Goal: Transaction & Acquisition: Purchase product/service

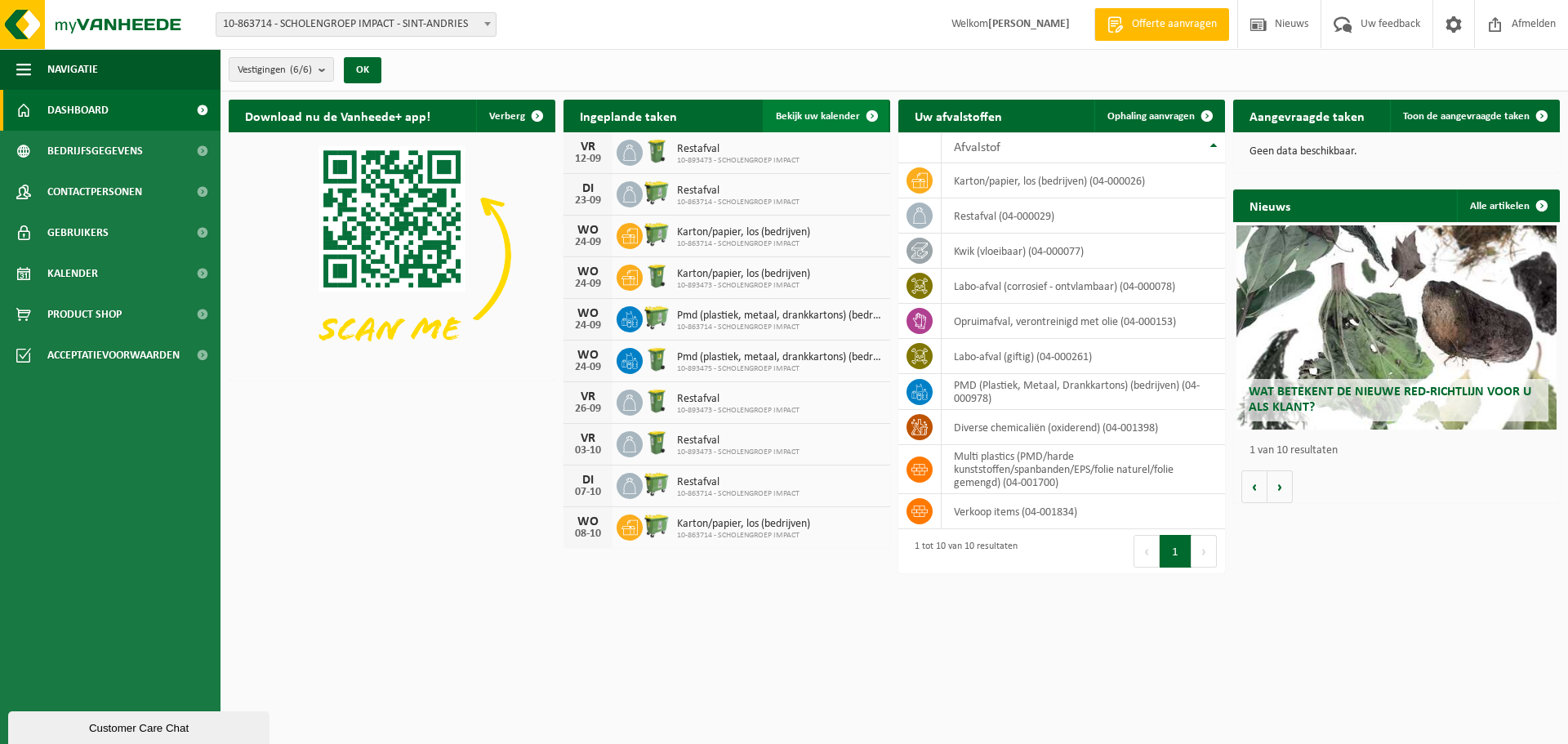
click at [875, 117] on span at bounding box center [872, 116] width 32 height 32
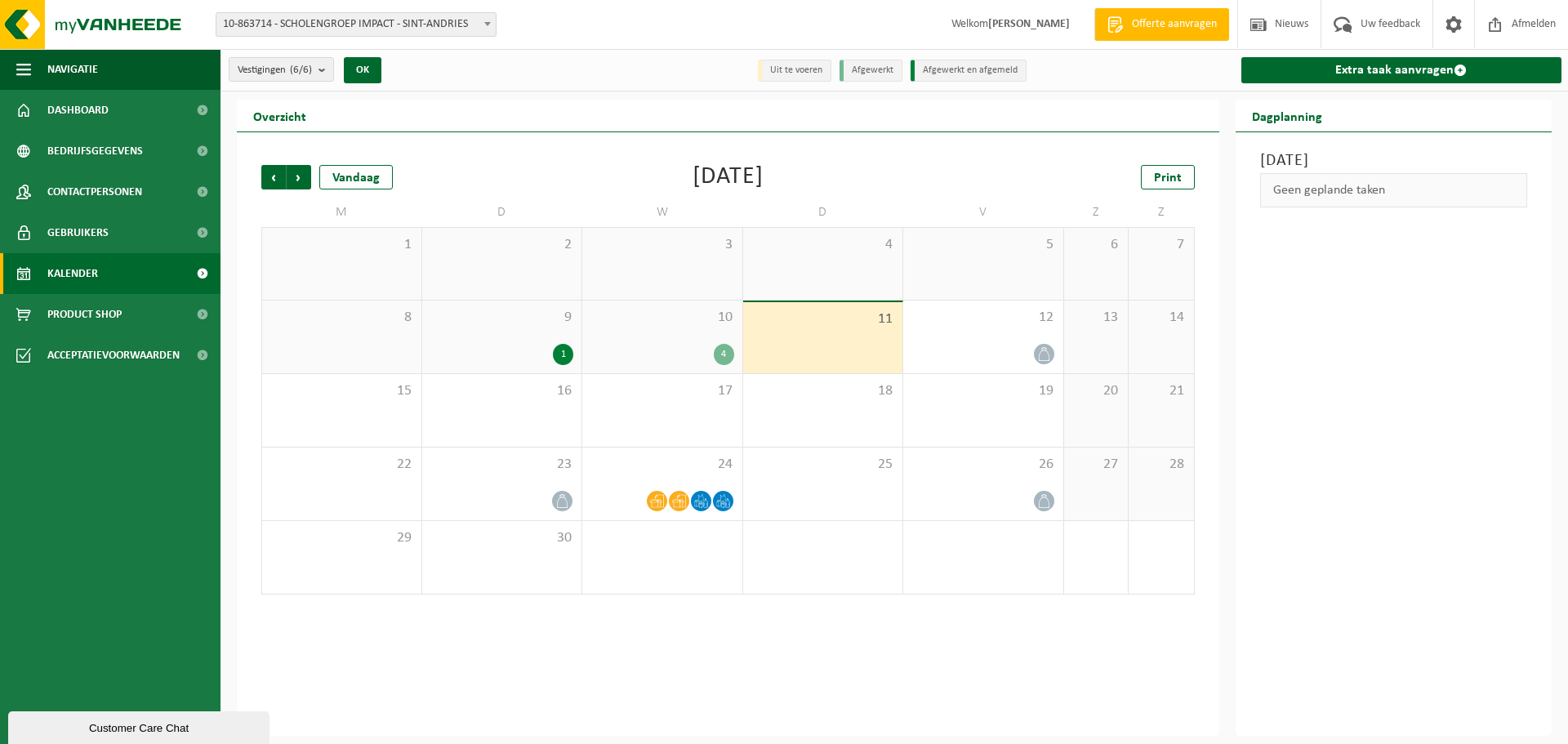
click at [720, 355] on div "4" at bounding box center [724, 354] width 20 height 21
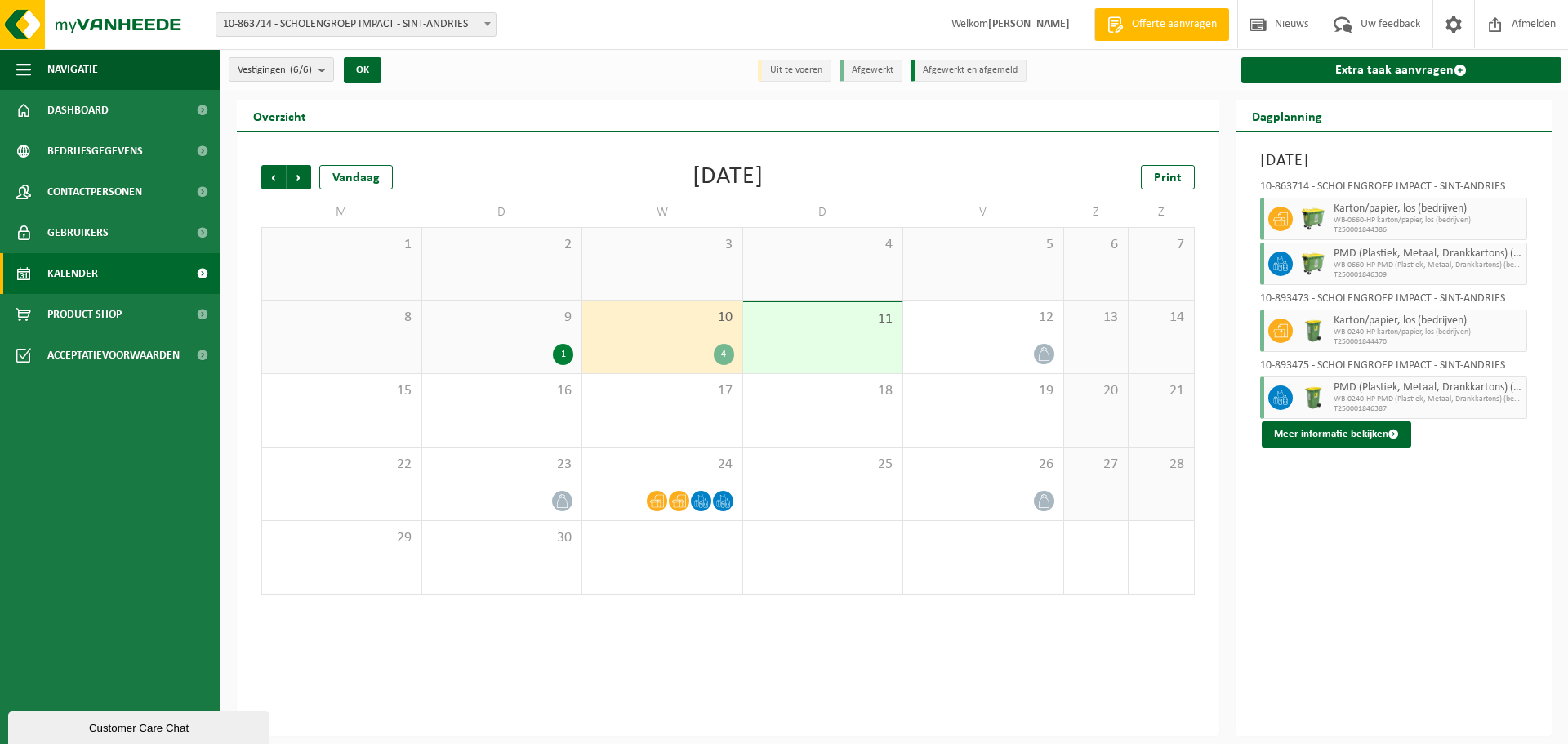
click at [720, 358] on div "4" at bounding box center [724, 354] width 20 height 21
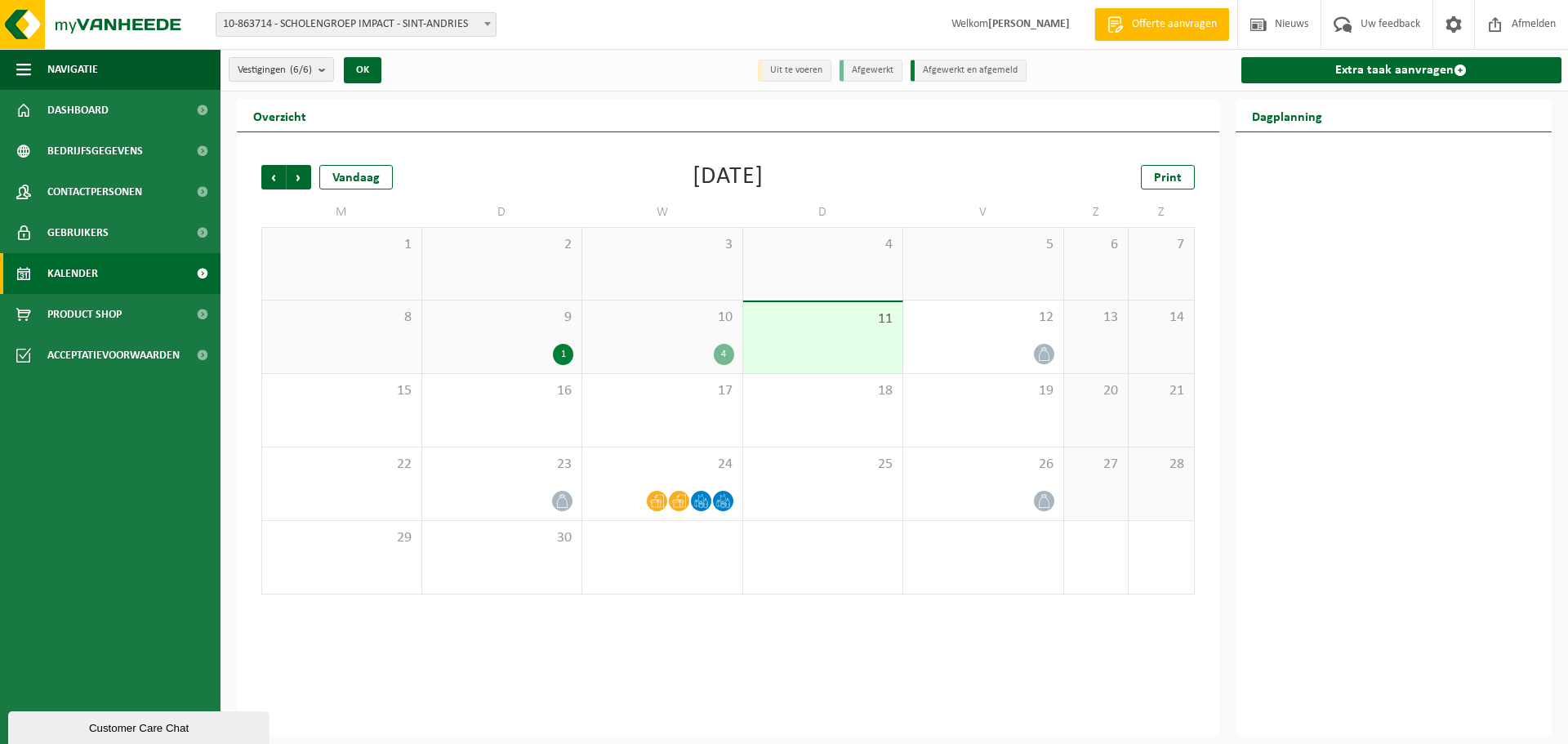
click at [721, 356] on div "4" at bounding box center [724, 354] width 20 height 21
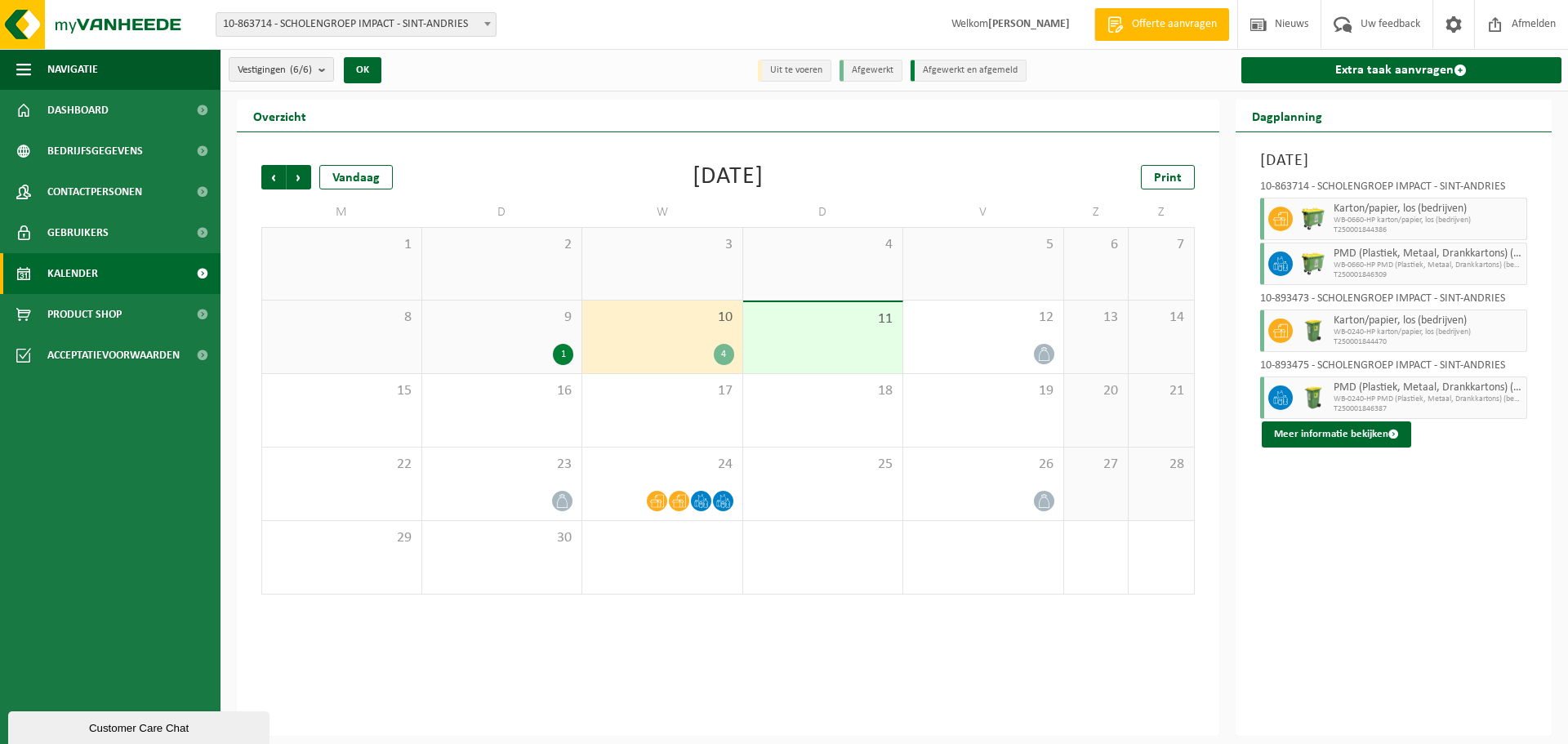
click at [562, 355] on div "1" at bounding box center [563, 354] width 20 height 21
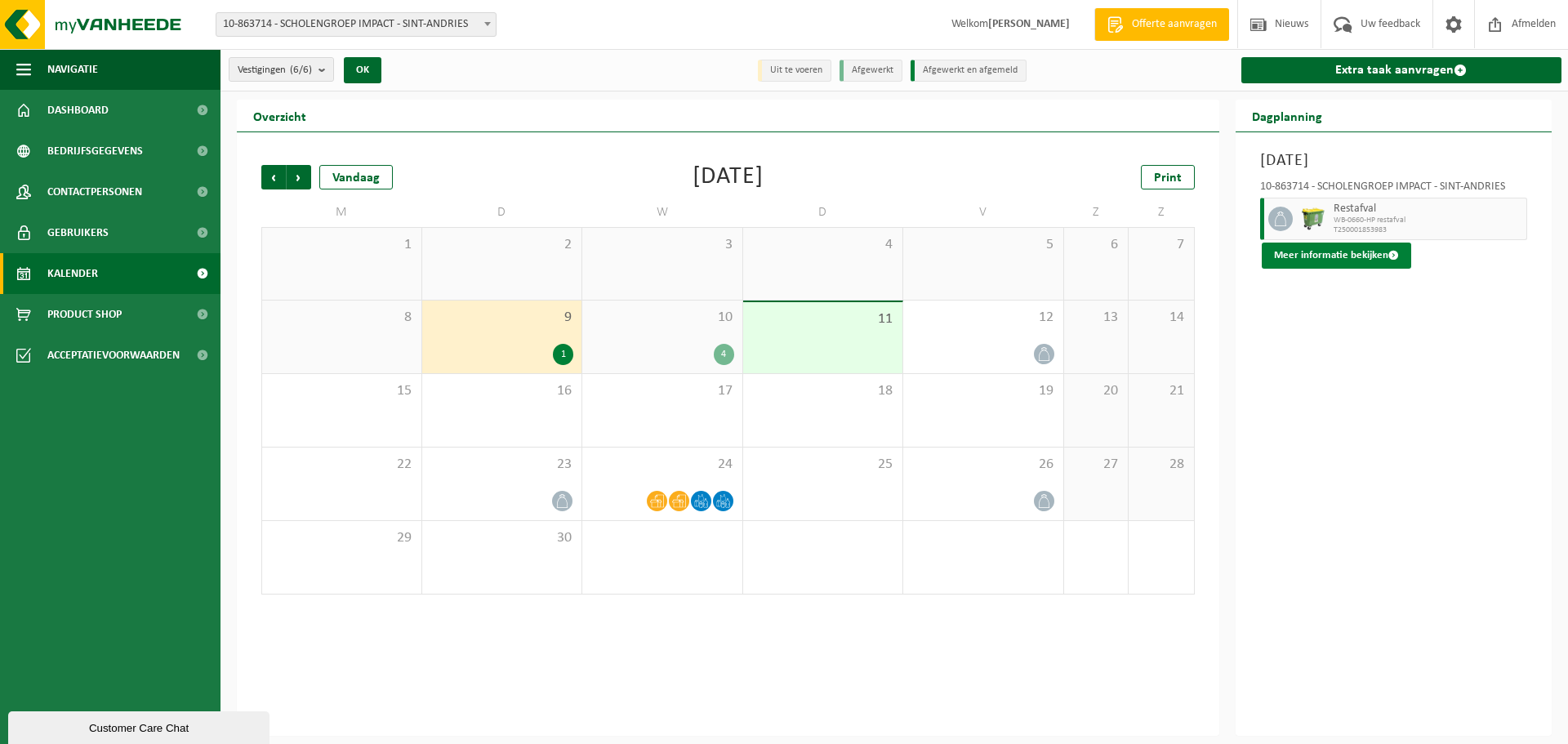
click at [1391, 257] on span at bounding box center [1394, 255] width 10 height 10
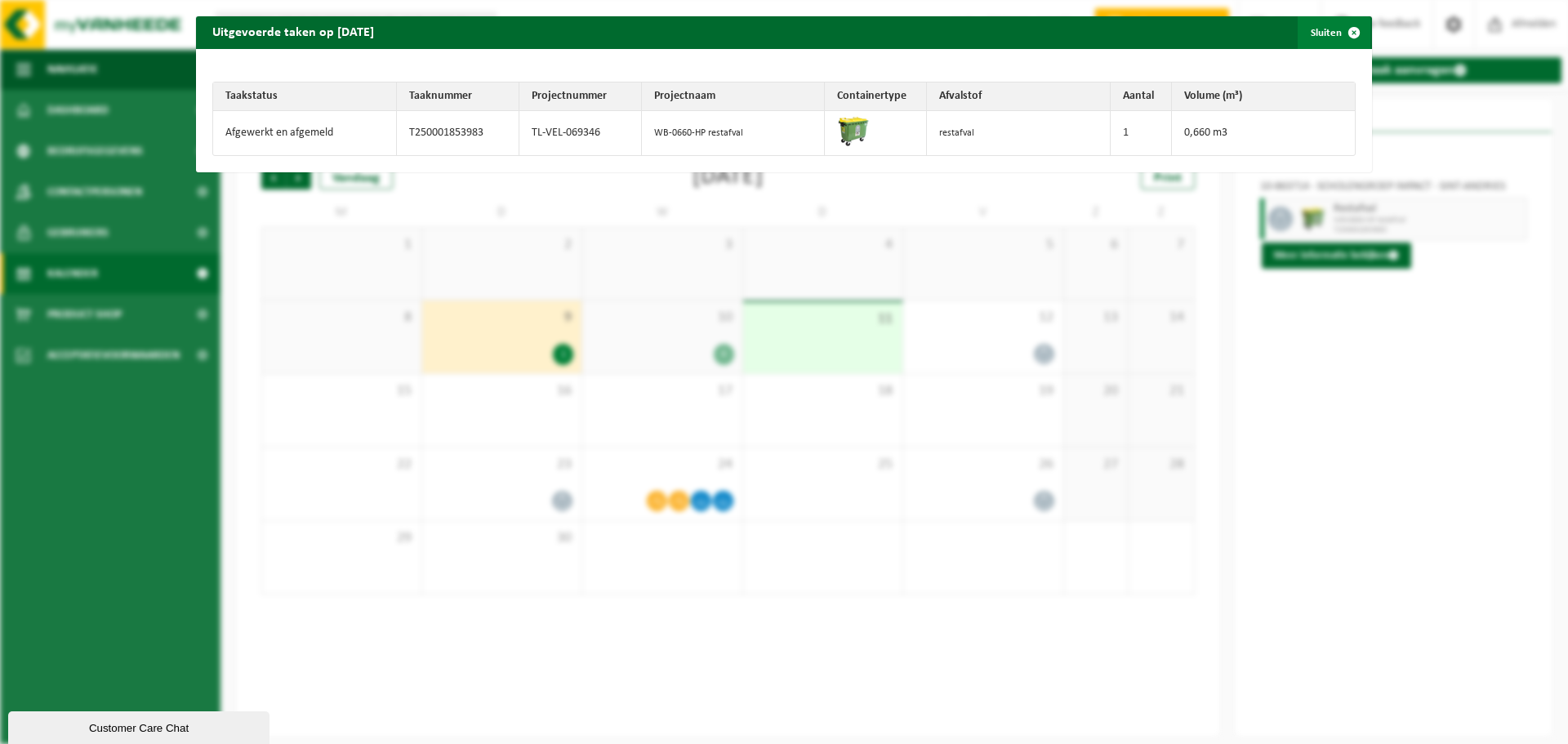
click at [1344, 31] on span "button" at bounding box center [1354, 32] width 32 height 32
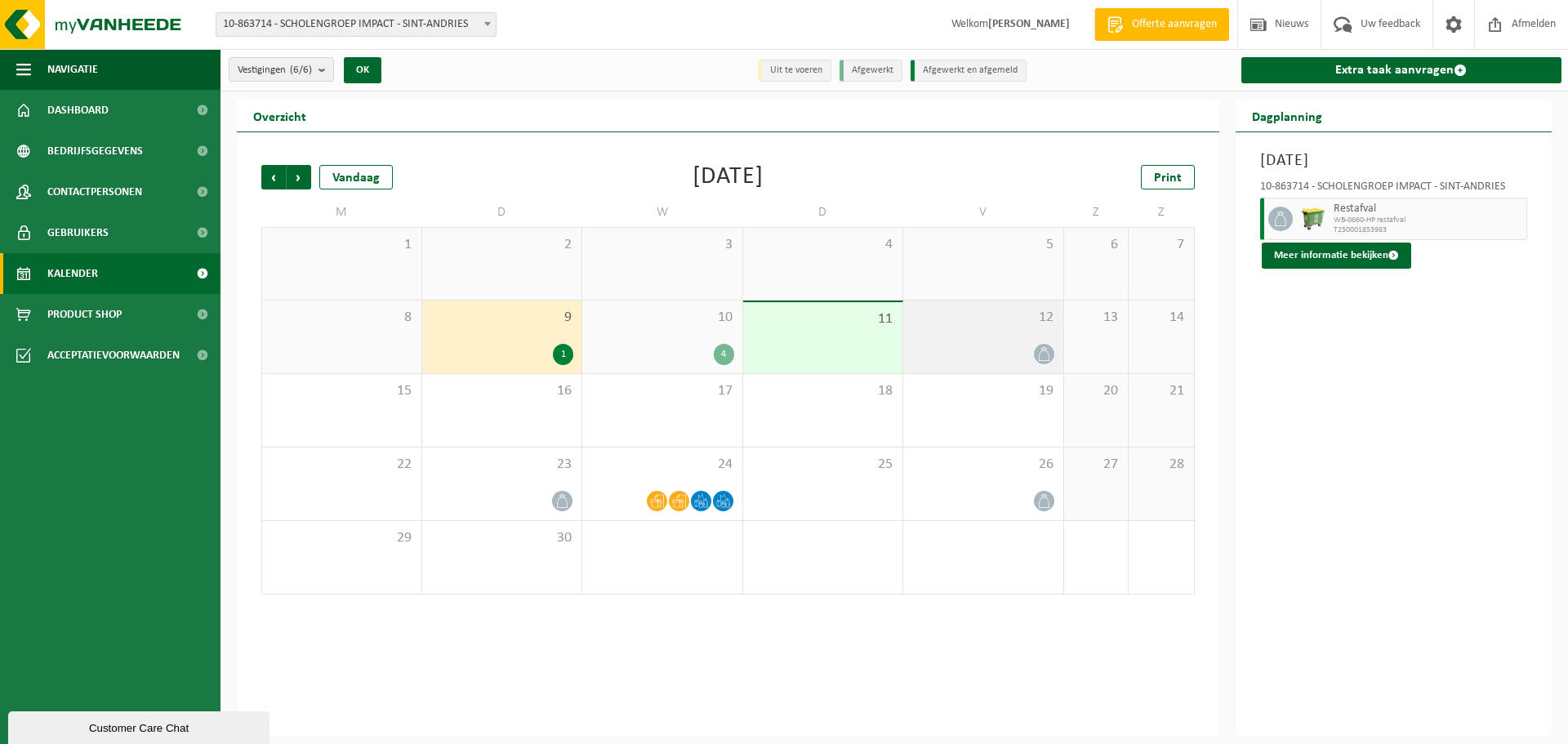
click at [1044, 356] on icon at bounding box center [1044, 354] width 14 height 14
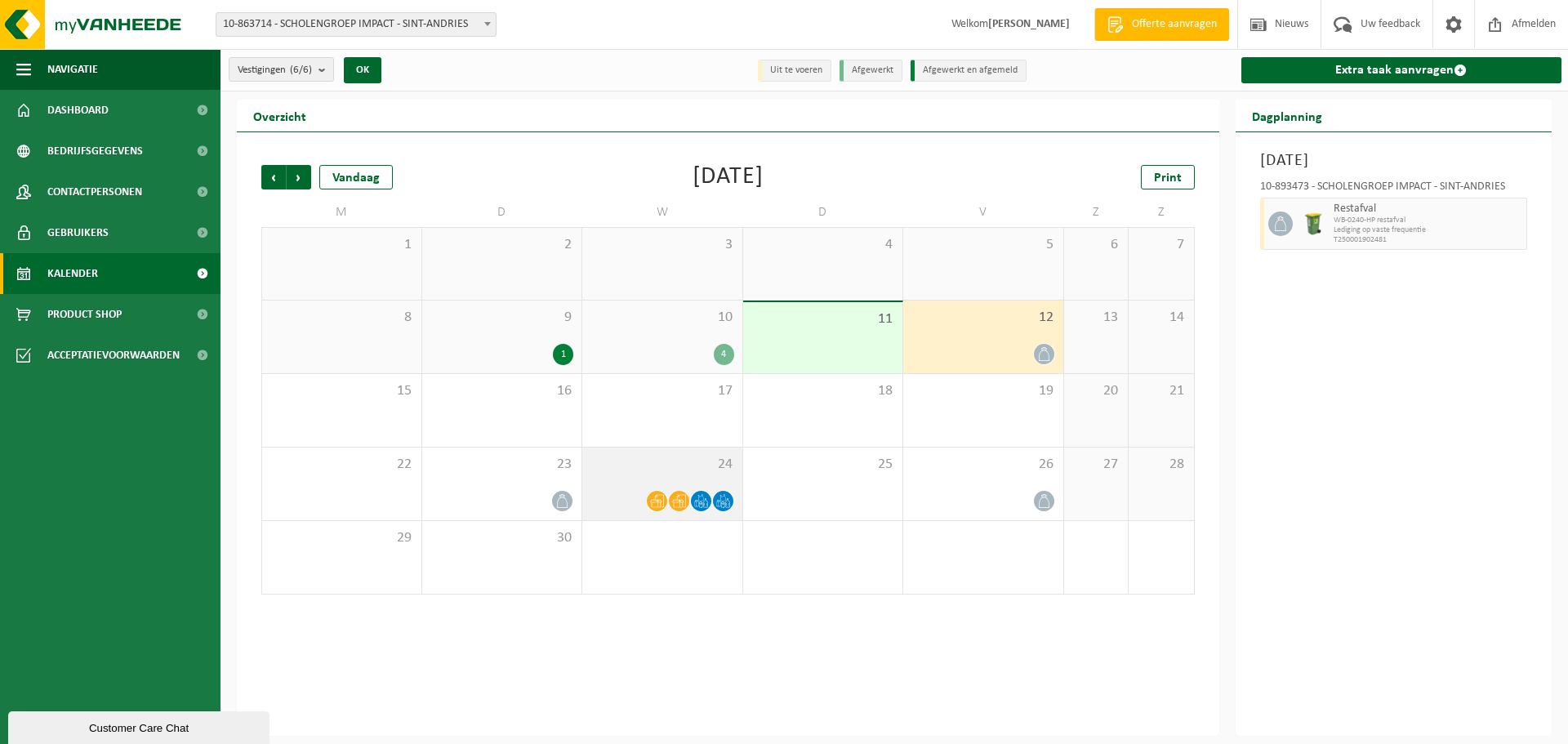
click at [661, 497] on icon at bounding box center [657, 501] width 14 height 14
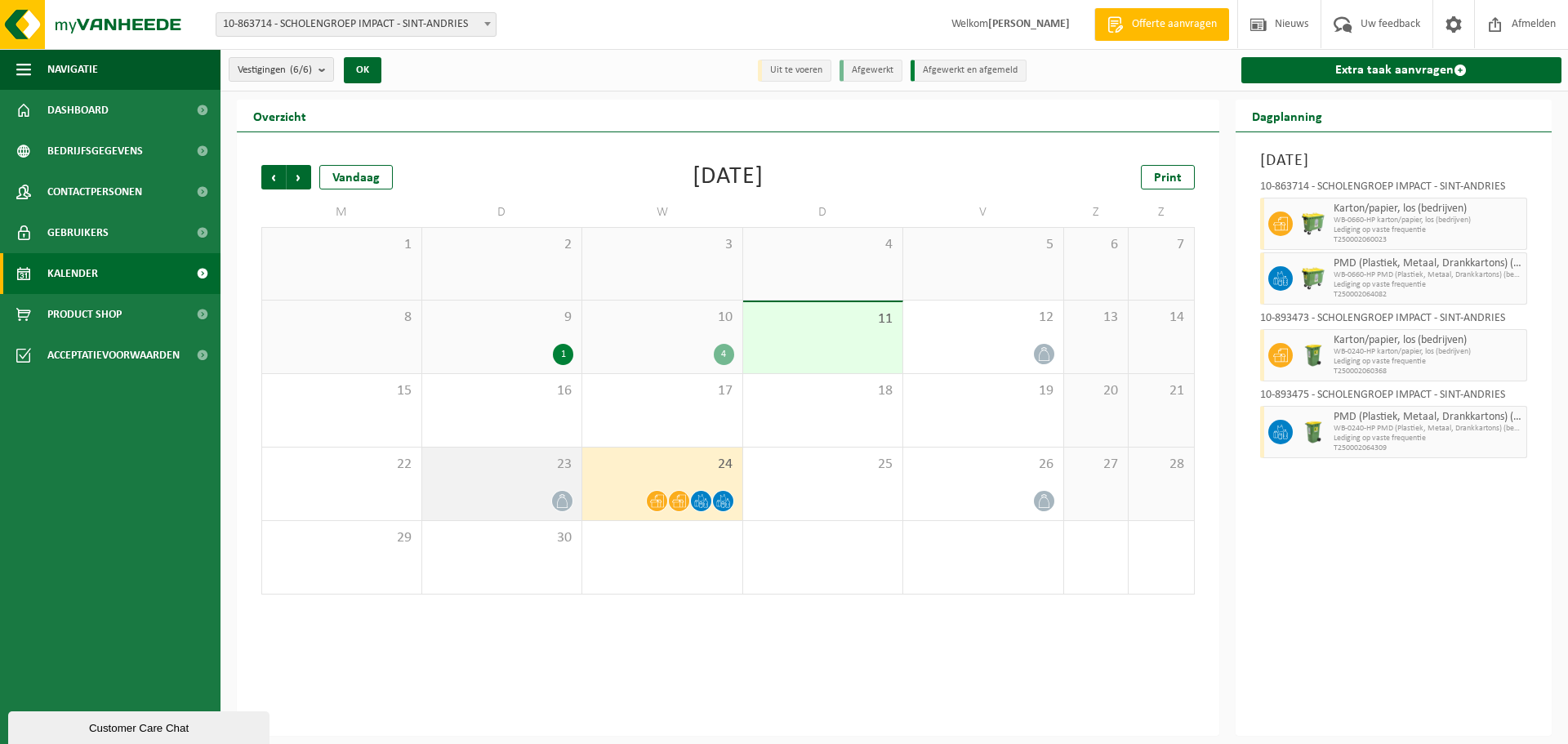
click at [558, 501] on icon at bounding box center [562, 501] width 14 height 14
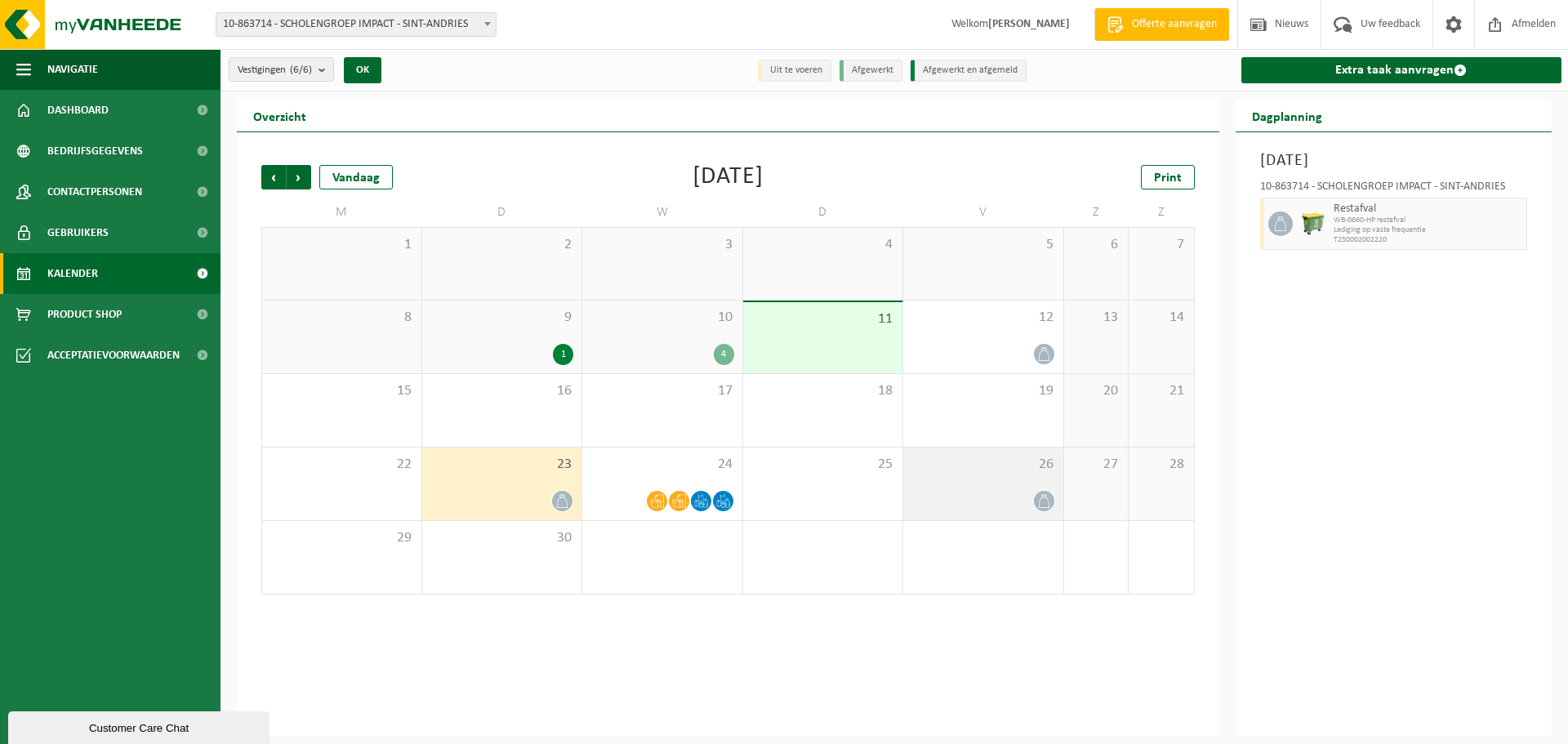
click at [1040, 501] on icon at bounding box center [1044, 501] width 14 height 14
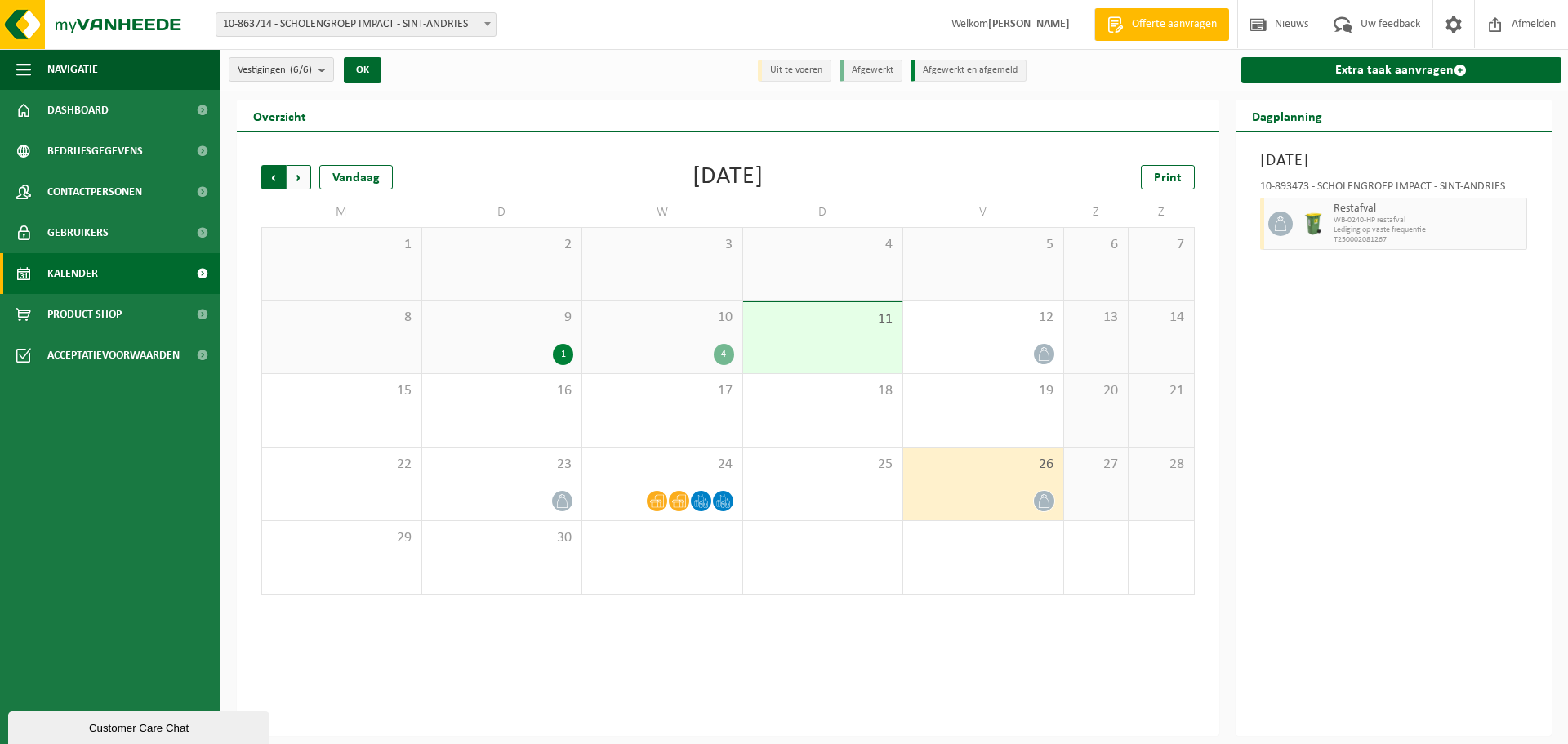
click at [298, 179] on span "Volgende" at bounding box center [299, 177] width 25 height 25
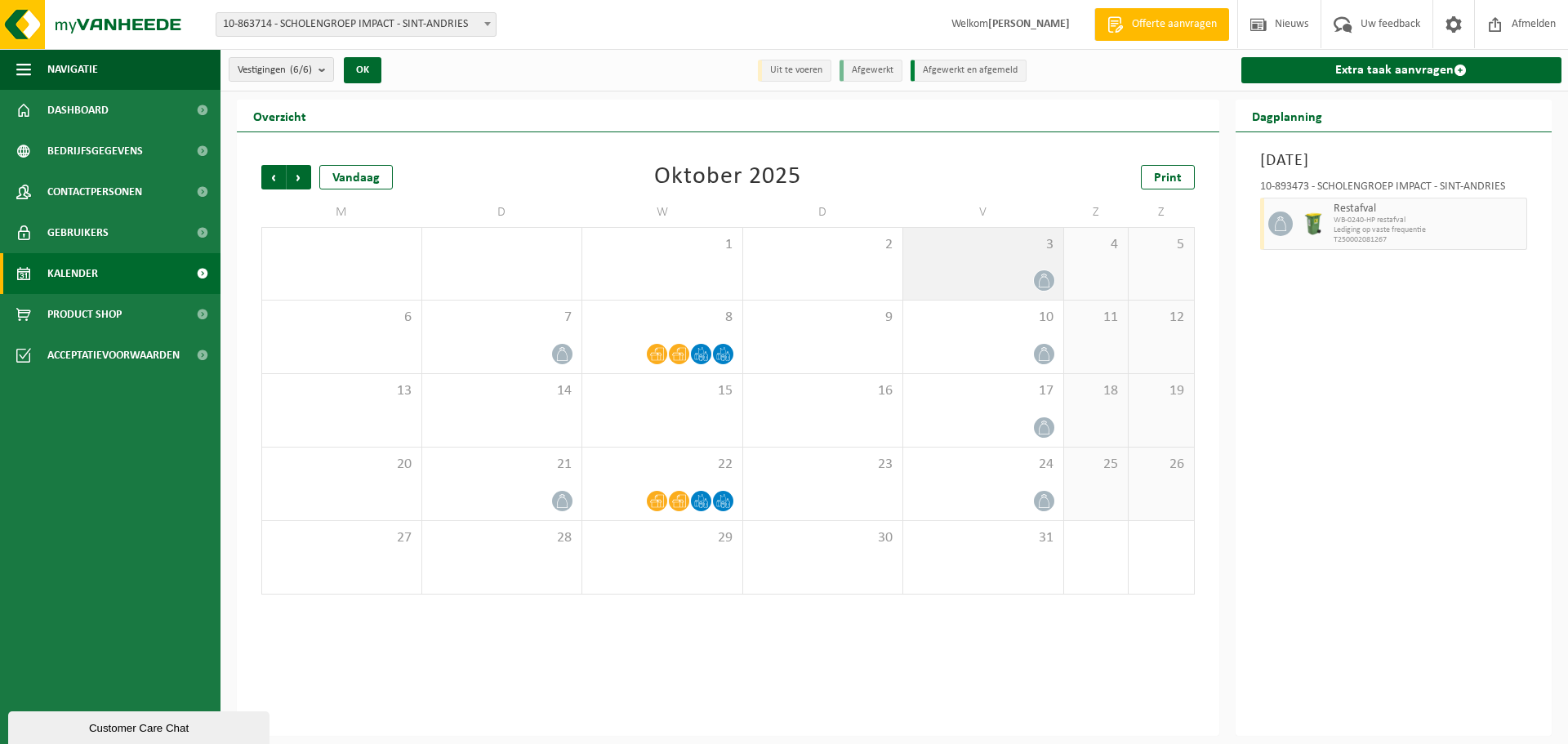
click at [1042, 281] on icon at bounding box center [1044, 281] width 14 height 14
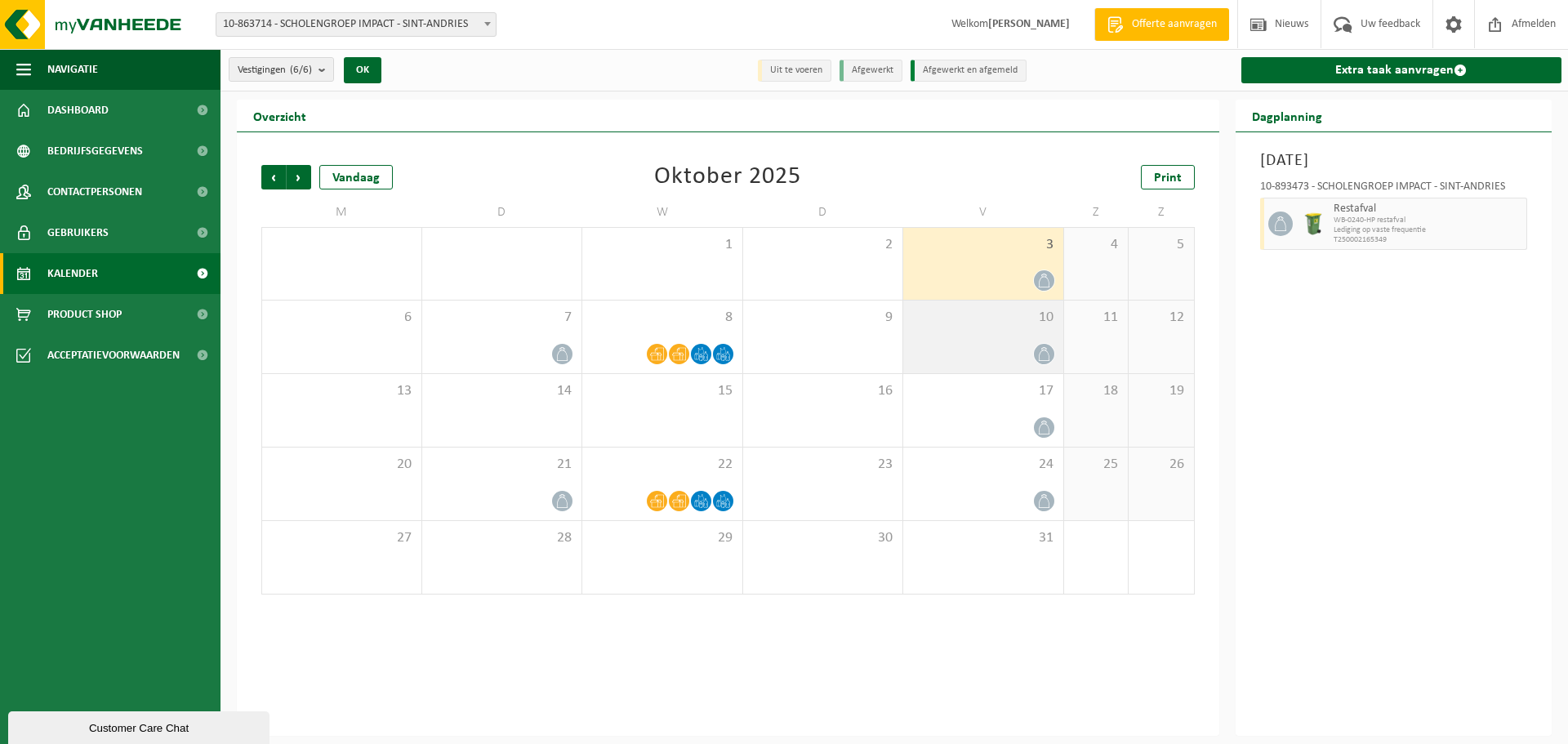
click at [1044, 353] on icon at bounding box center [1044, 354] width 14 height 14
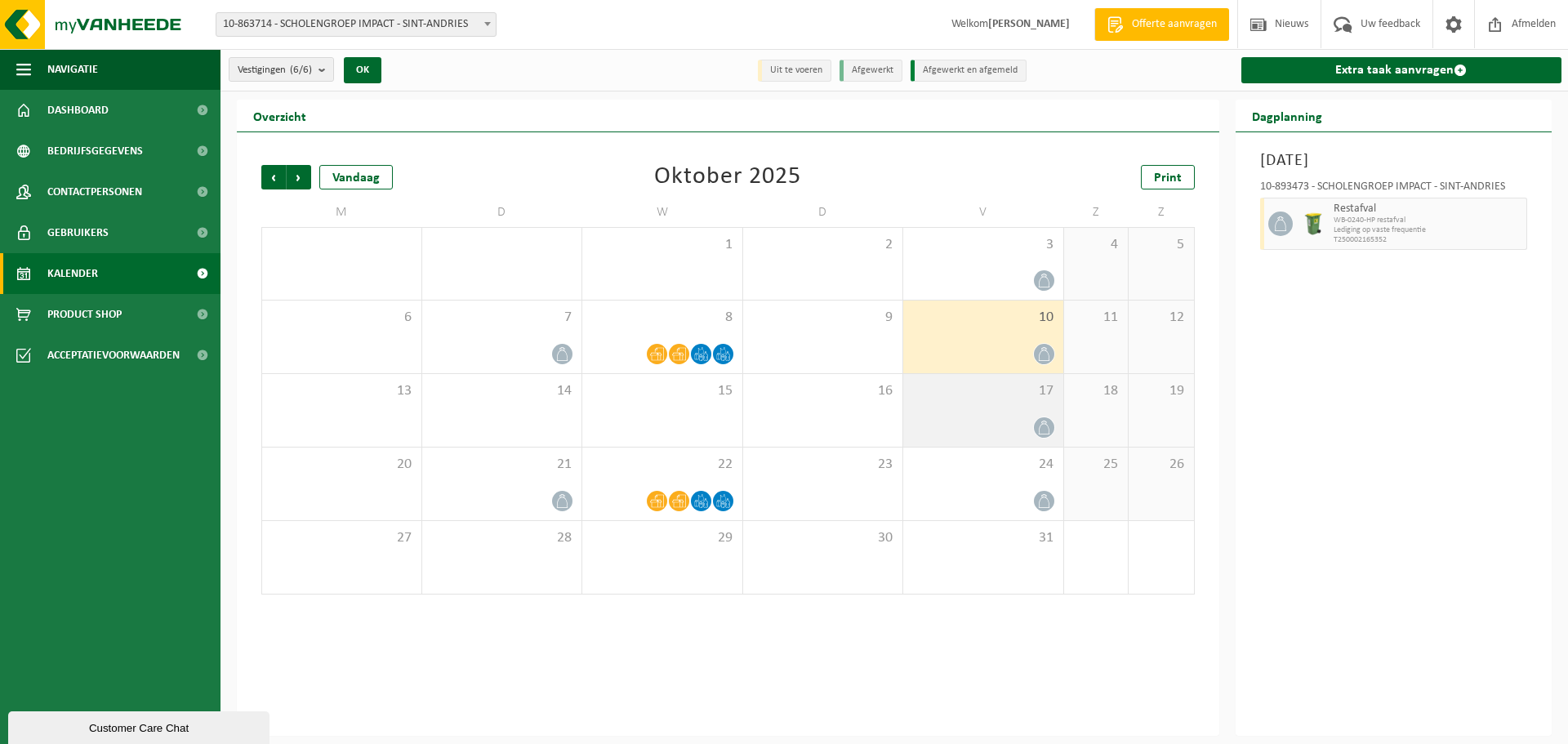
click at [1046, 432] on icon at bounding box center [1044, 427] width 14 height 14
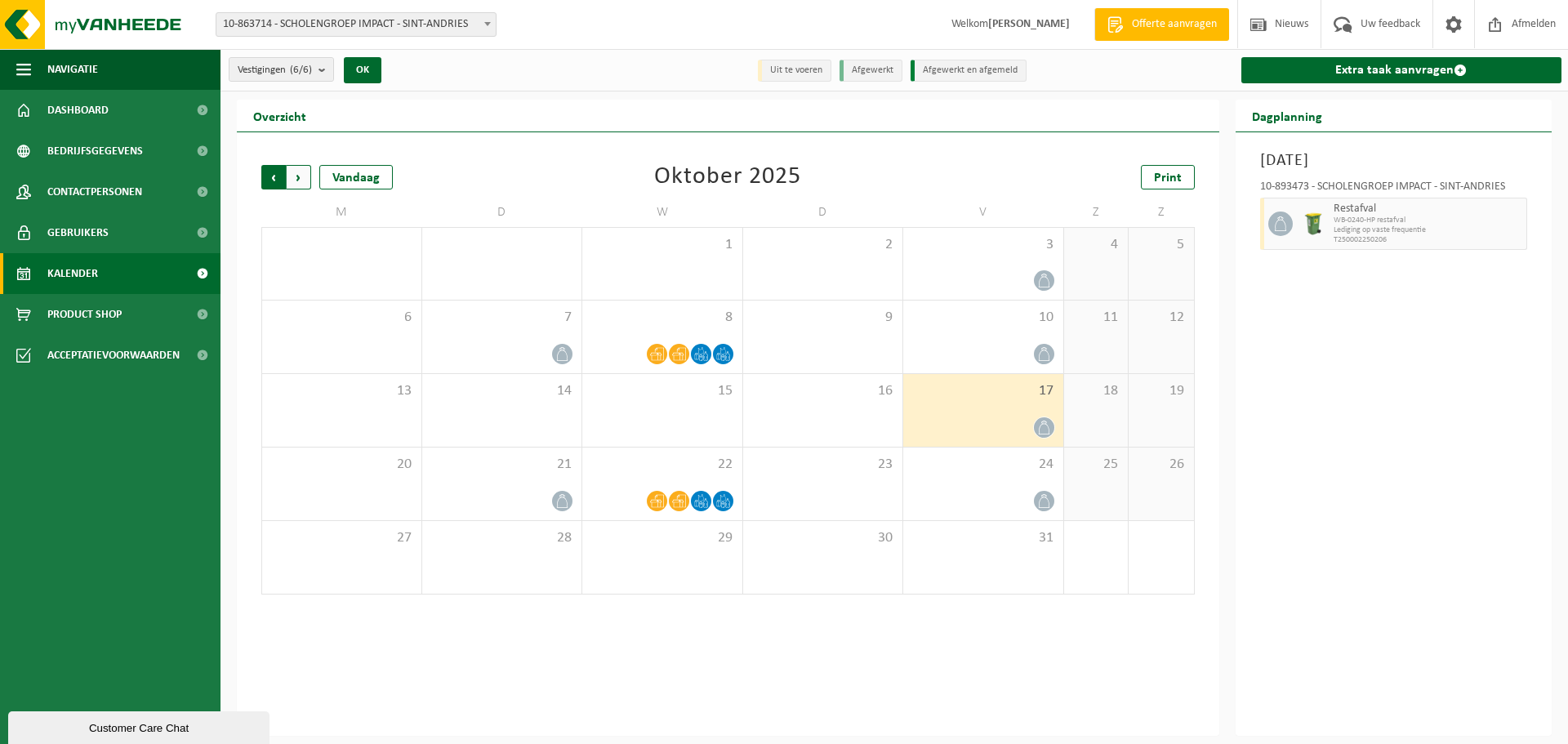
click at [296, 178] on span "Volgende" at bounding box center [299, 177] width 25 height 25
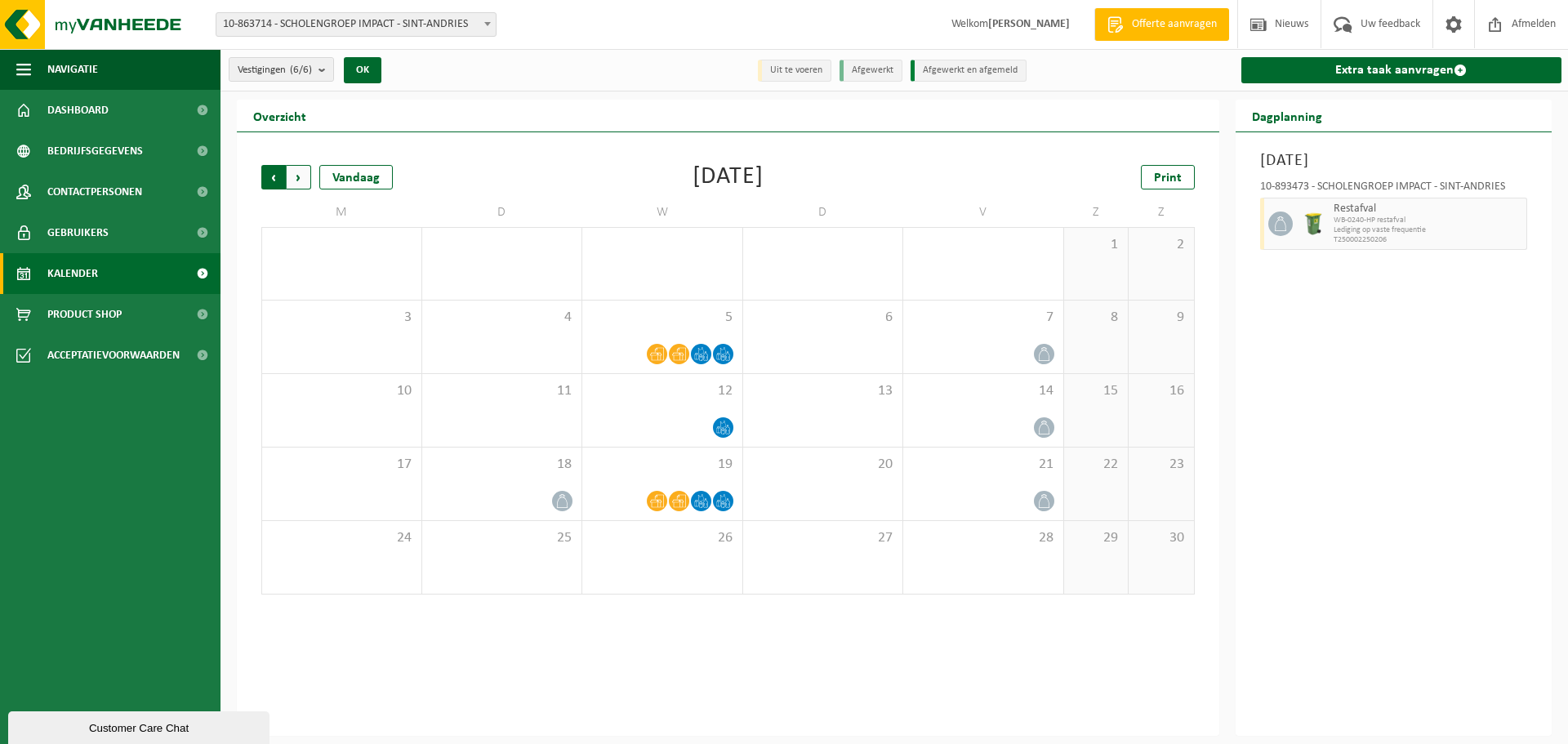
click at [299, 178] on span "Volgende" at bounding box center [299, 177] width 25 height 25
click at [270, 180] on span "Vorige" at bounding box center [273, 177] width 25 height 25
click at [270, 180] on span "Vorige" at bounding box center [273, 177] width 25 height 25
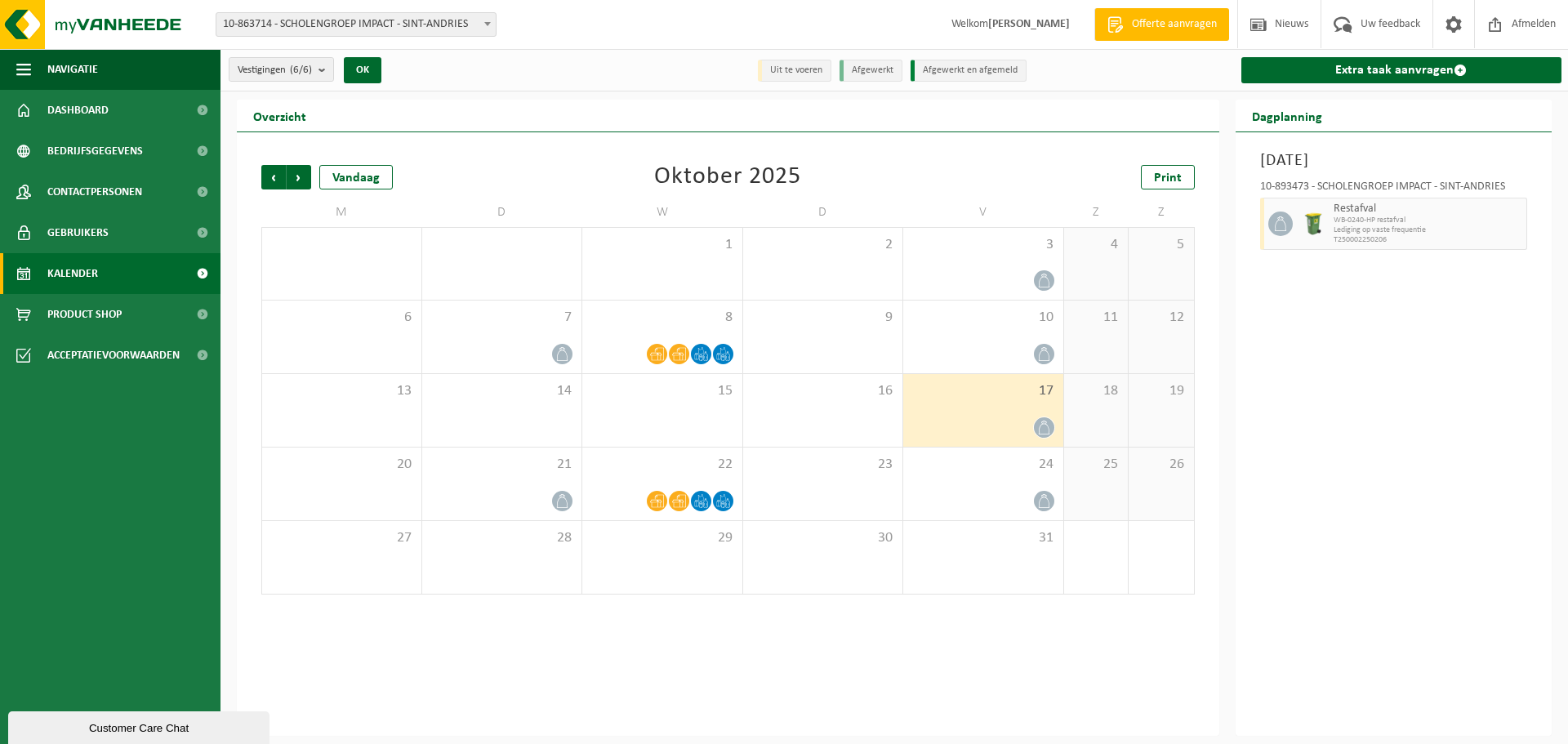
click at [270, 180] on span "Vorige" at bounding box center [273, 177] width 25 height 25
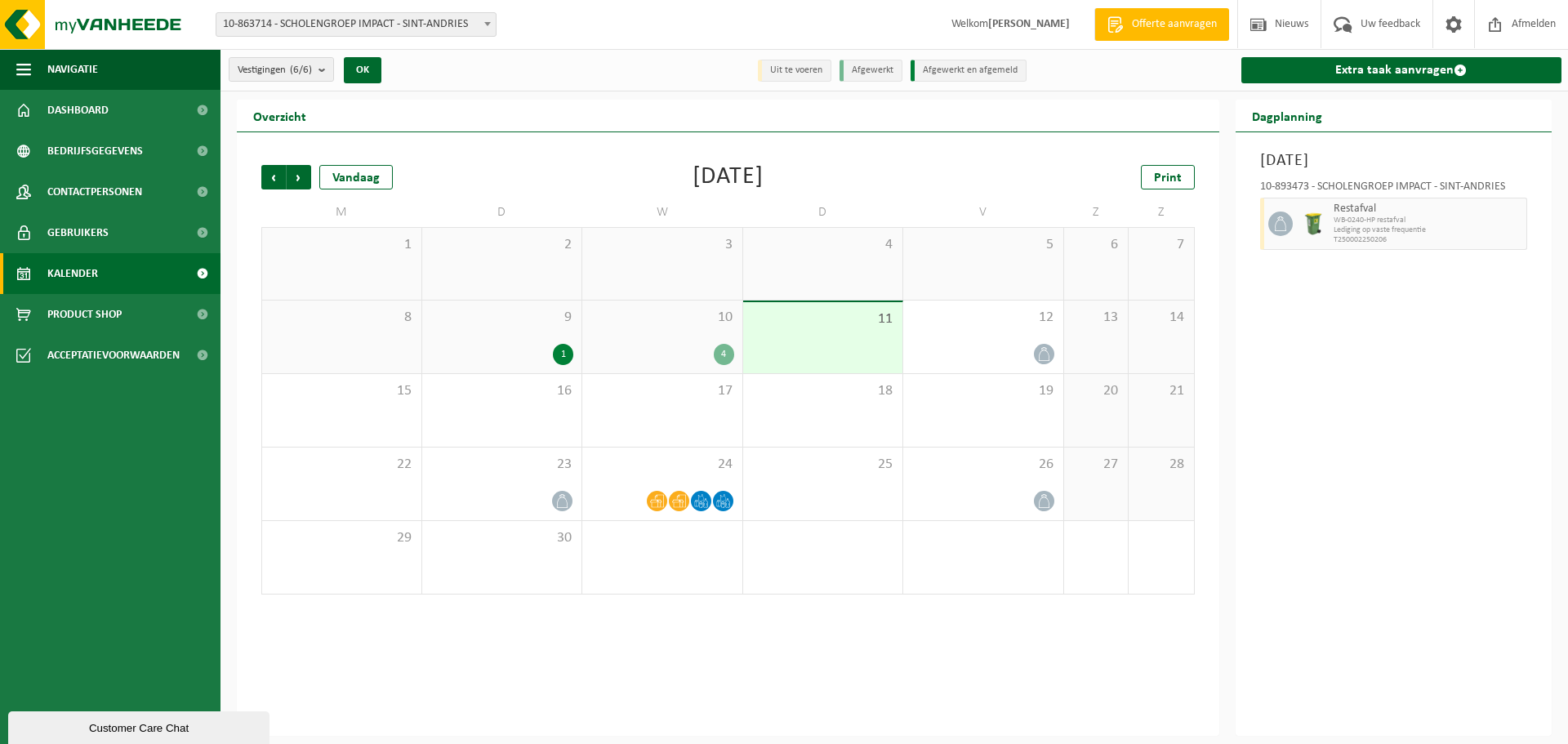
click at [560, 354] on div "1" at bounding box center [563, 354] width 20 height 21
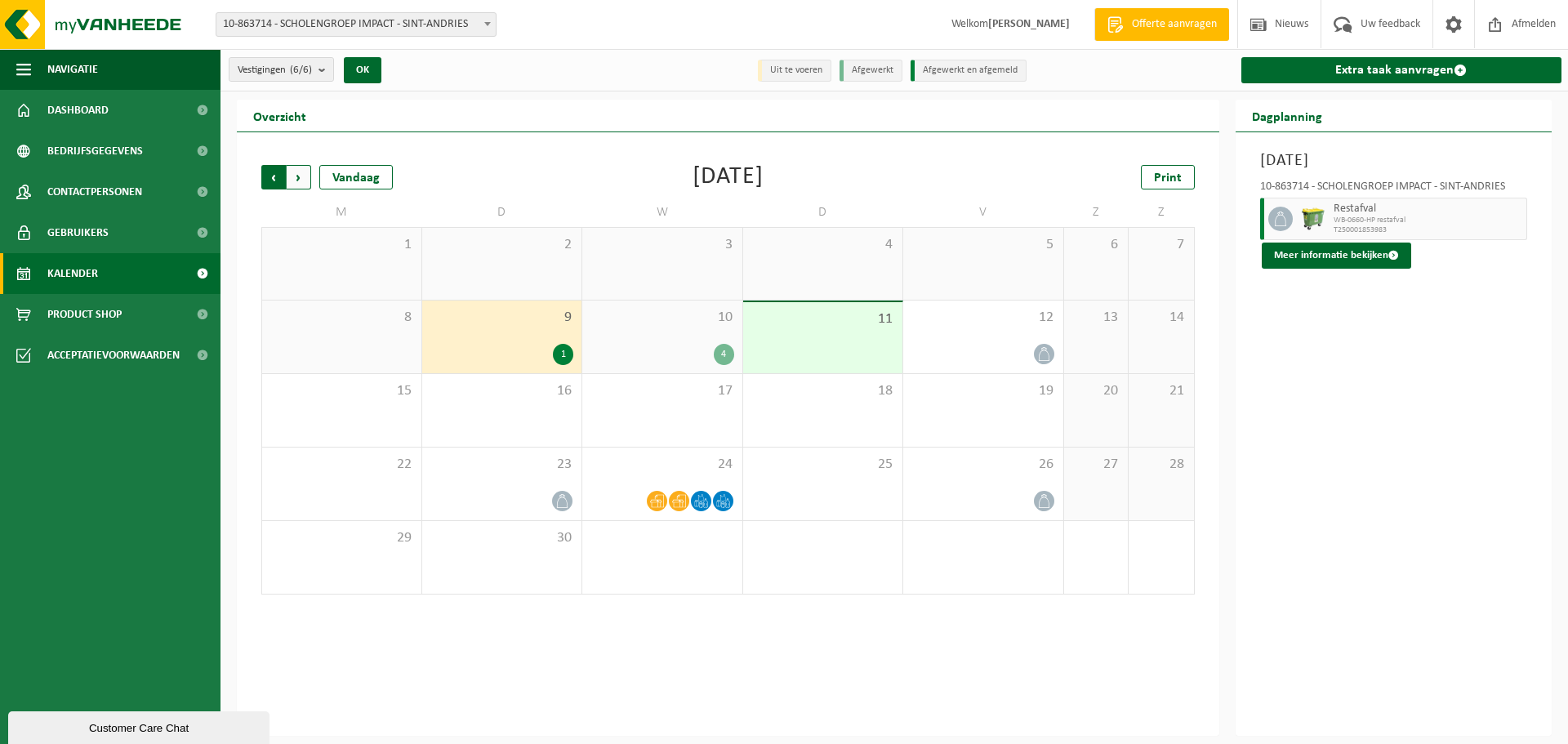
click at [304, 173] on span "Volgende" at bounding box center [299, 177] width 25 height 25
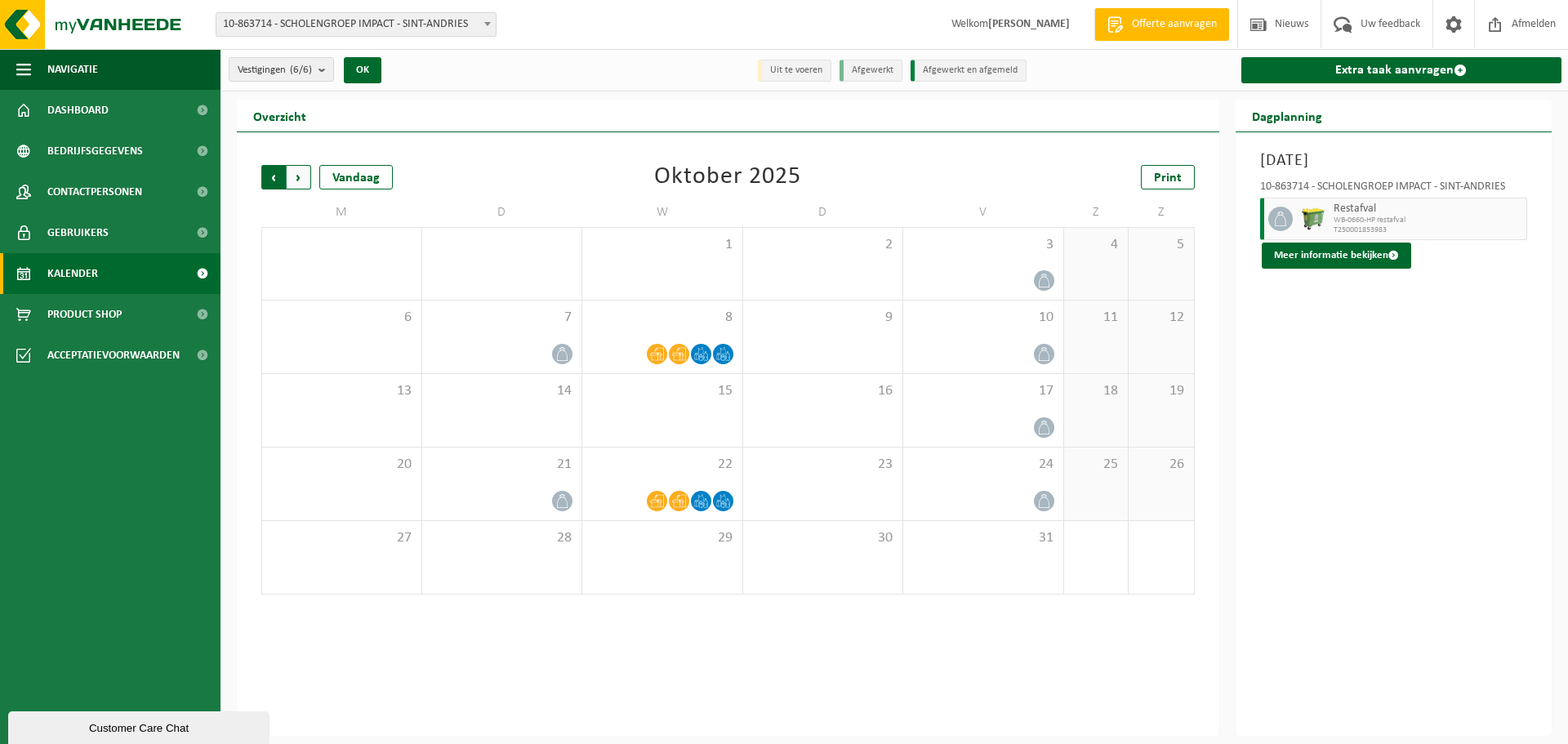
click at [297, 181] on span "Volgende" at bounding box center [299, 177] width 25 height 25
click at [273, 174] on span "Vorige" at bounding box center [273, 177] width 25 height 25
click at [273, 175] on span "Vorige" at bounding box center [273, 177] width 25 height 25
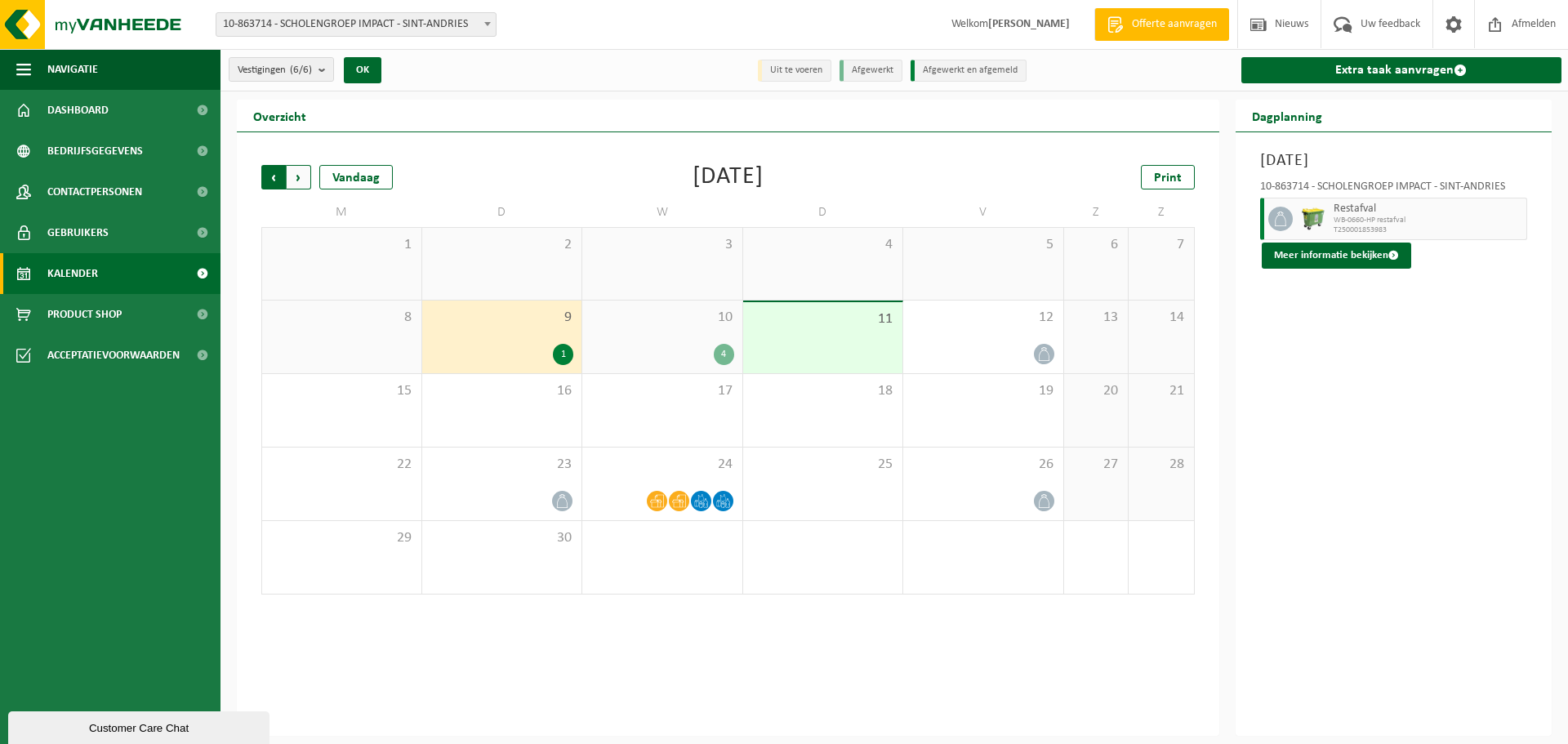
click at [301, 184] on span "Volgende" at bounding box center [299, 177] width 25 height 25
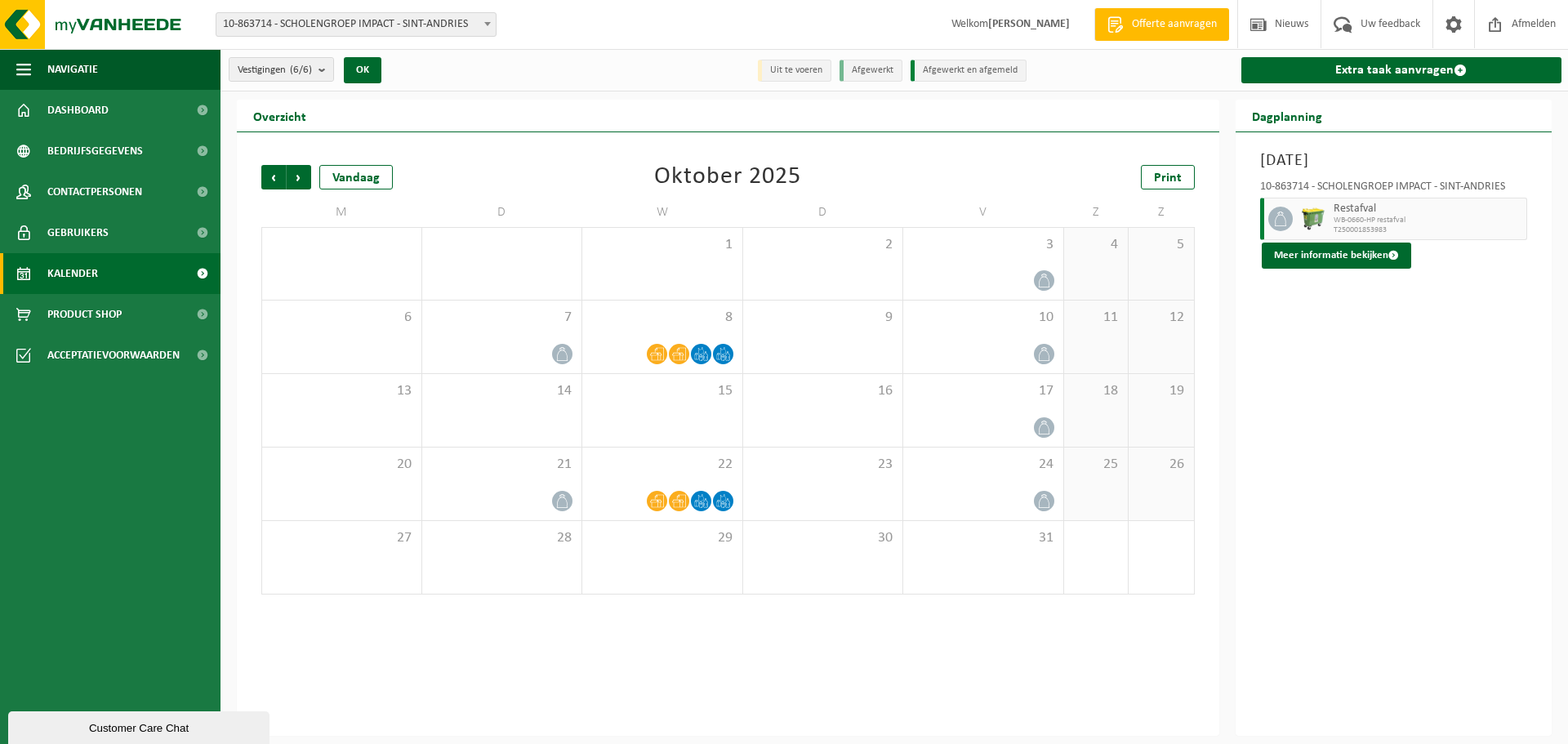
click at [301, 184] on span "Volgende" at bounding box center [299, 177] width 25 height 25
click at [540, 337] on div "4" at bounding box center [502, 336] width 160 height 72
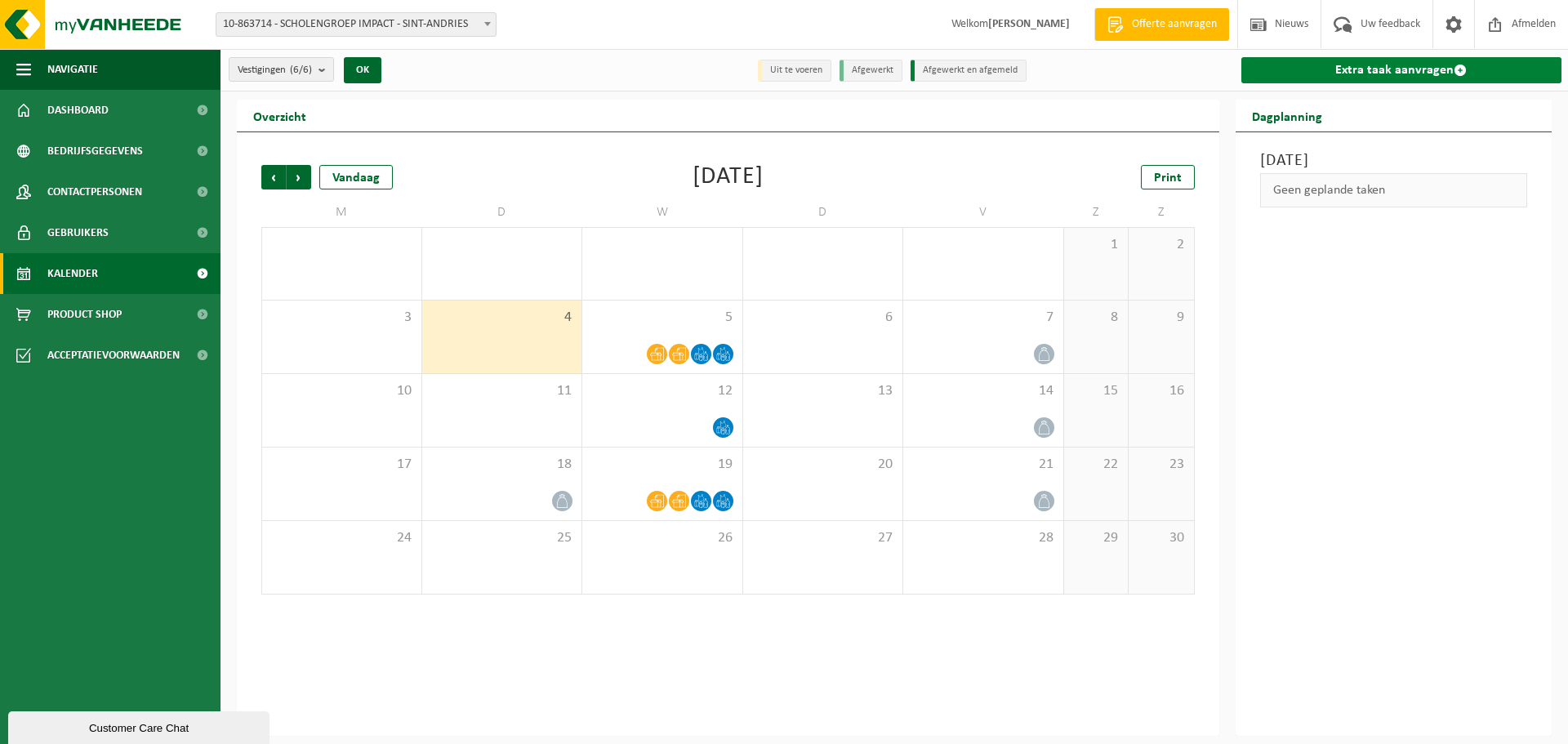
click at [1375, 71] on link "Extra taak aanvragen" at bounding box center [1401, 70] width 321 height 26
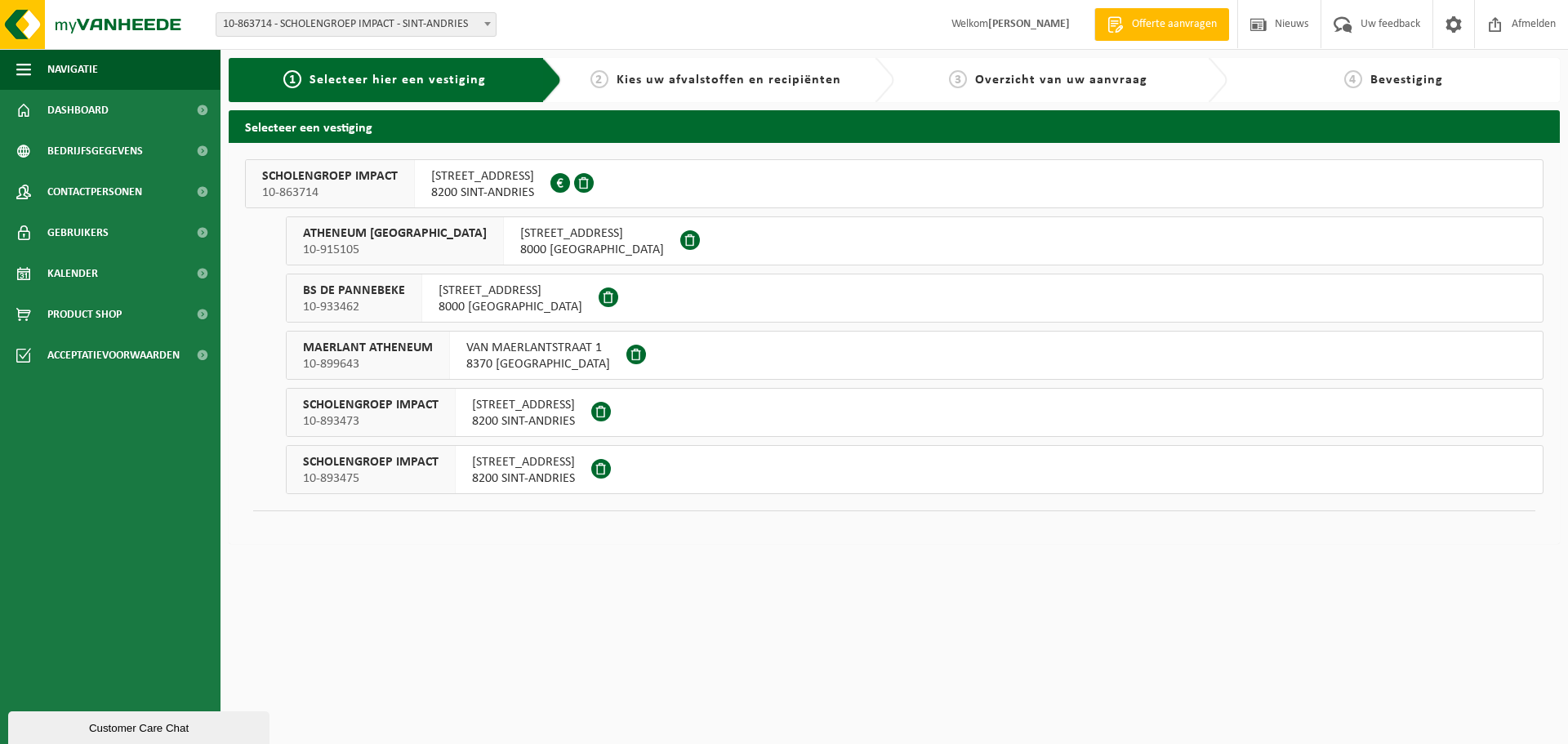
click at [482, 186] on span "8200 SINT-ANDRIES" at bounding box center [482, 192] width 103 height 16
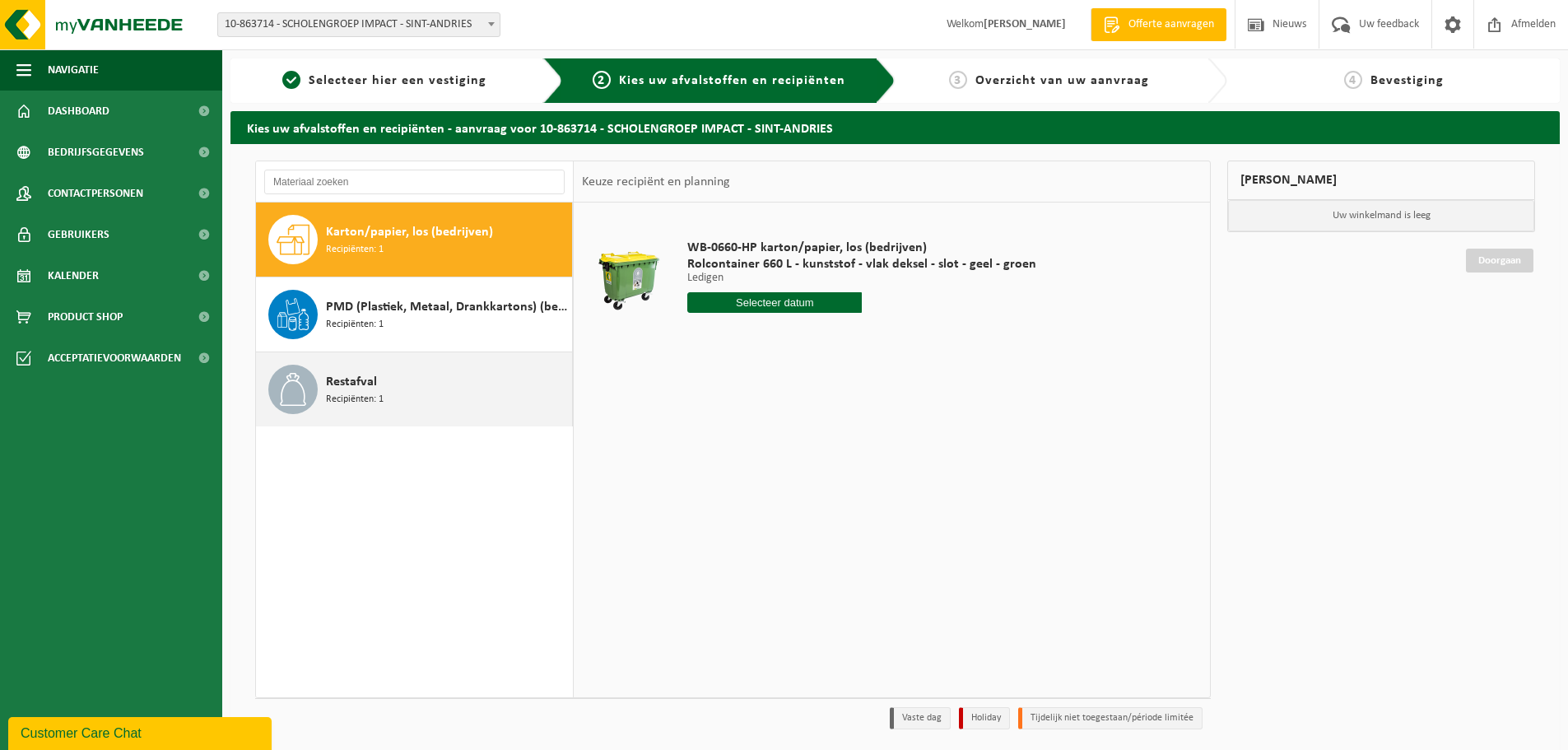
click at [378, 389] on div "Restafval Recipiënten: 1" at bounding box center [447, 390] width 242 height 50
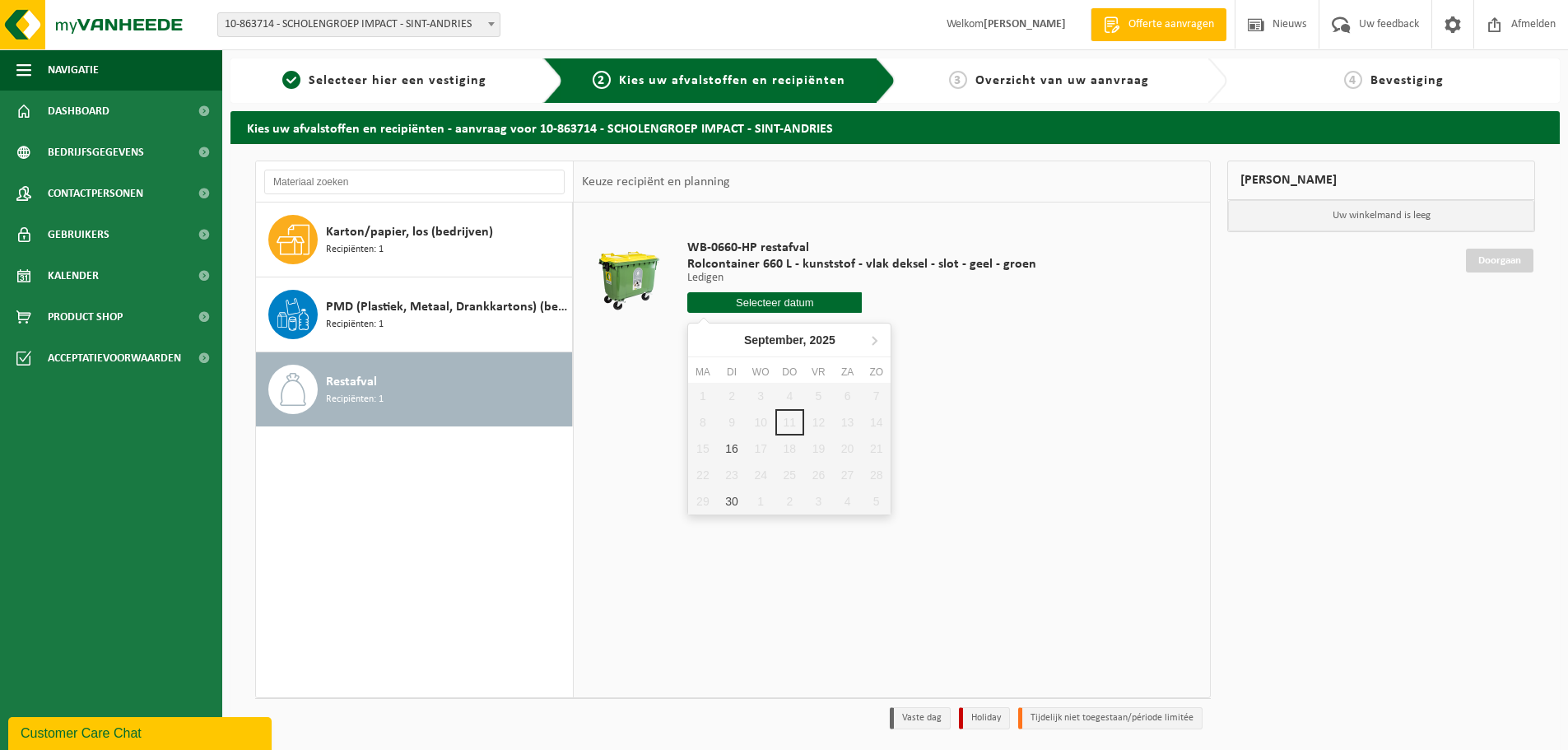
click at [775, 304] on input "text" at bounding box center [774, 303] width 174 height 21
click at [876, 342] on icon at bounding box center [874, 342] width 4 height 9
click at [706, 340] on icon at bounding box center [704, 340] width 27 height 27
click at [875, 338] on icon at bounding box center [874, 342] width 4 height 9
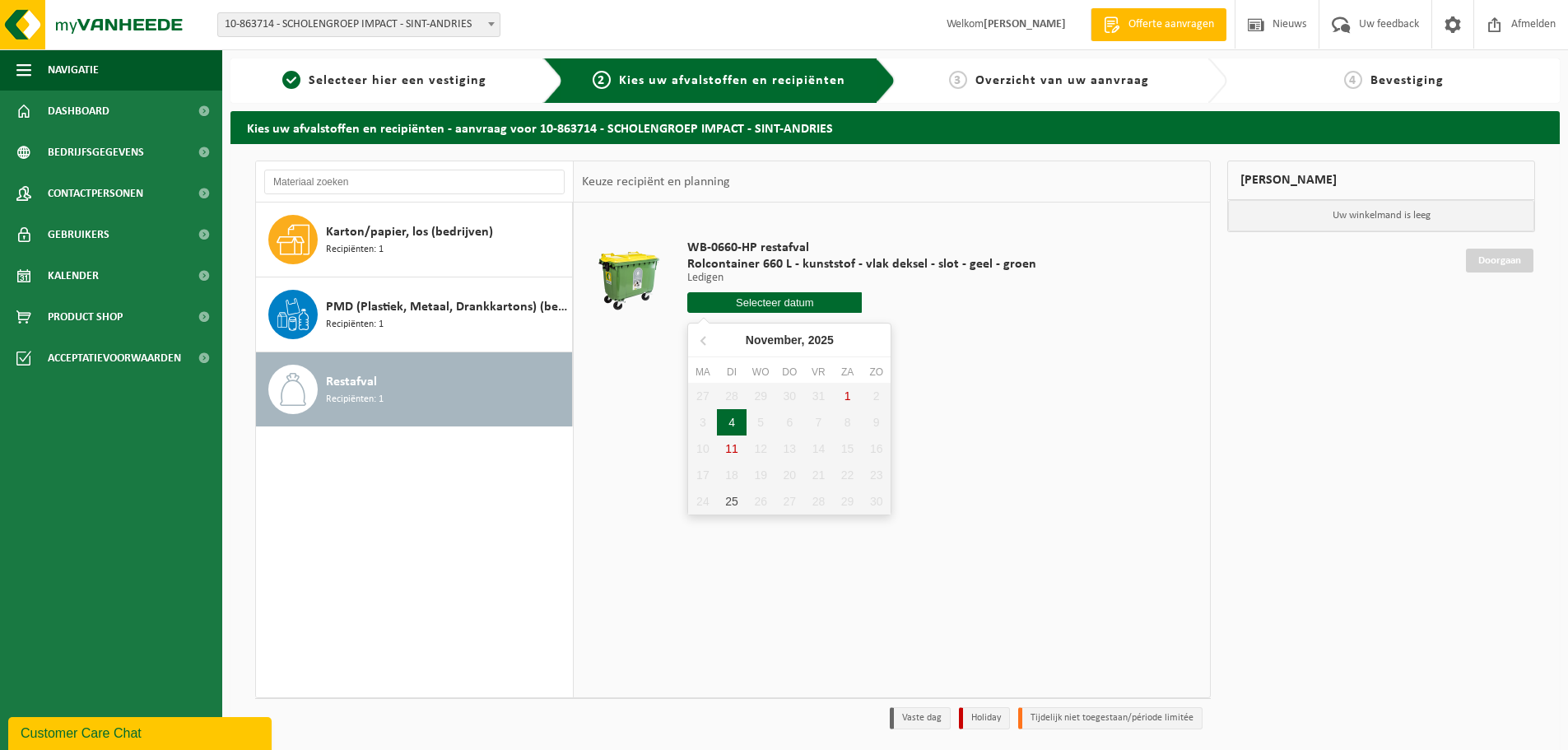
click at [735, 420] on div "4" at bounding box center [732, 422] width 29 height 27
type input "Van 2025-11-04"
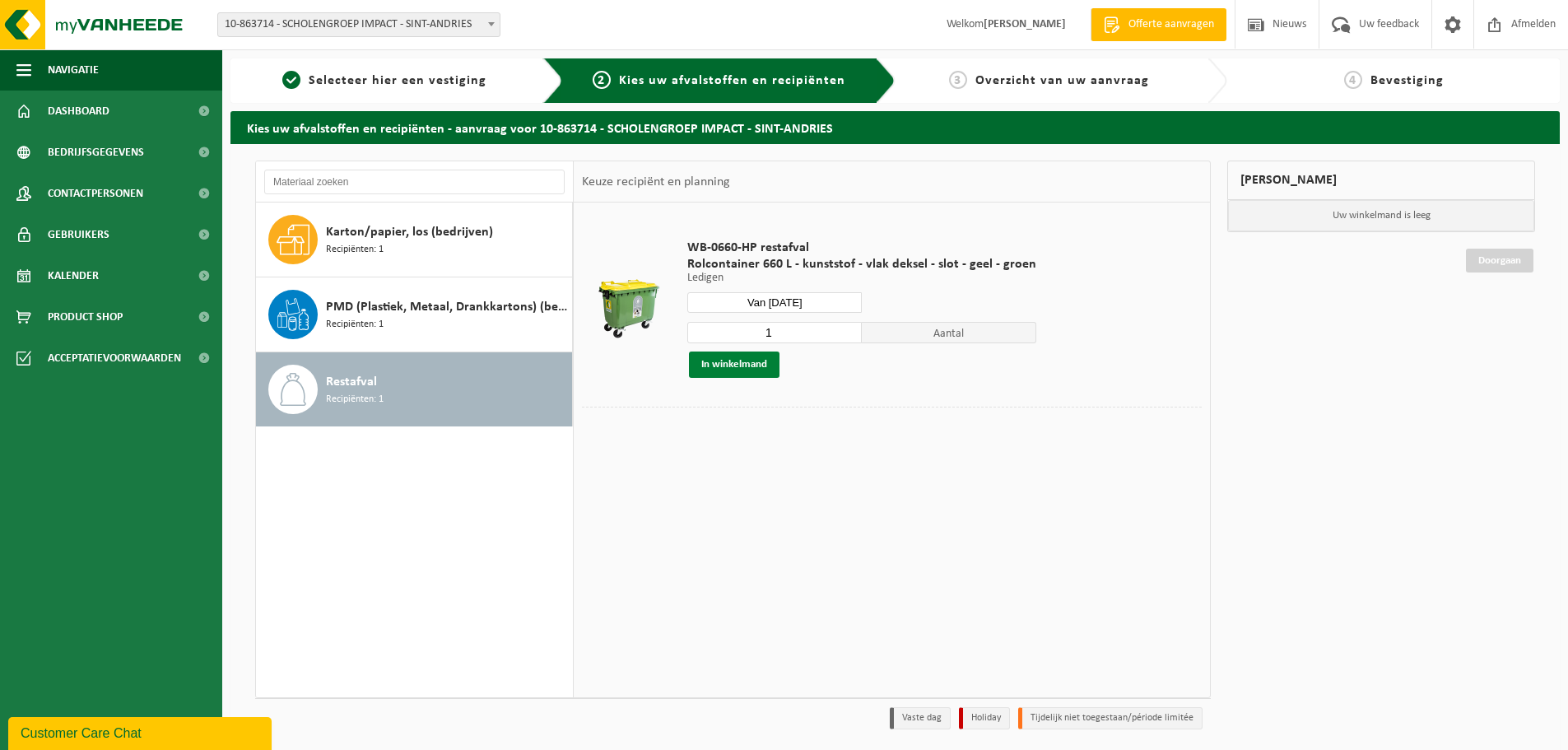
click at [735, 366] on button "In winkelmand" at bounding box center [734, 365] width 91 height 27
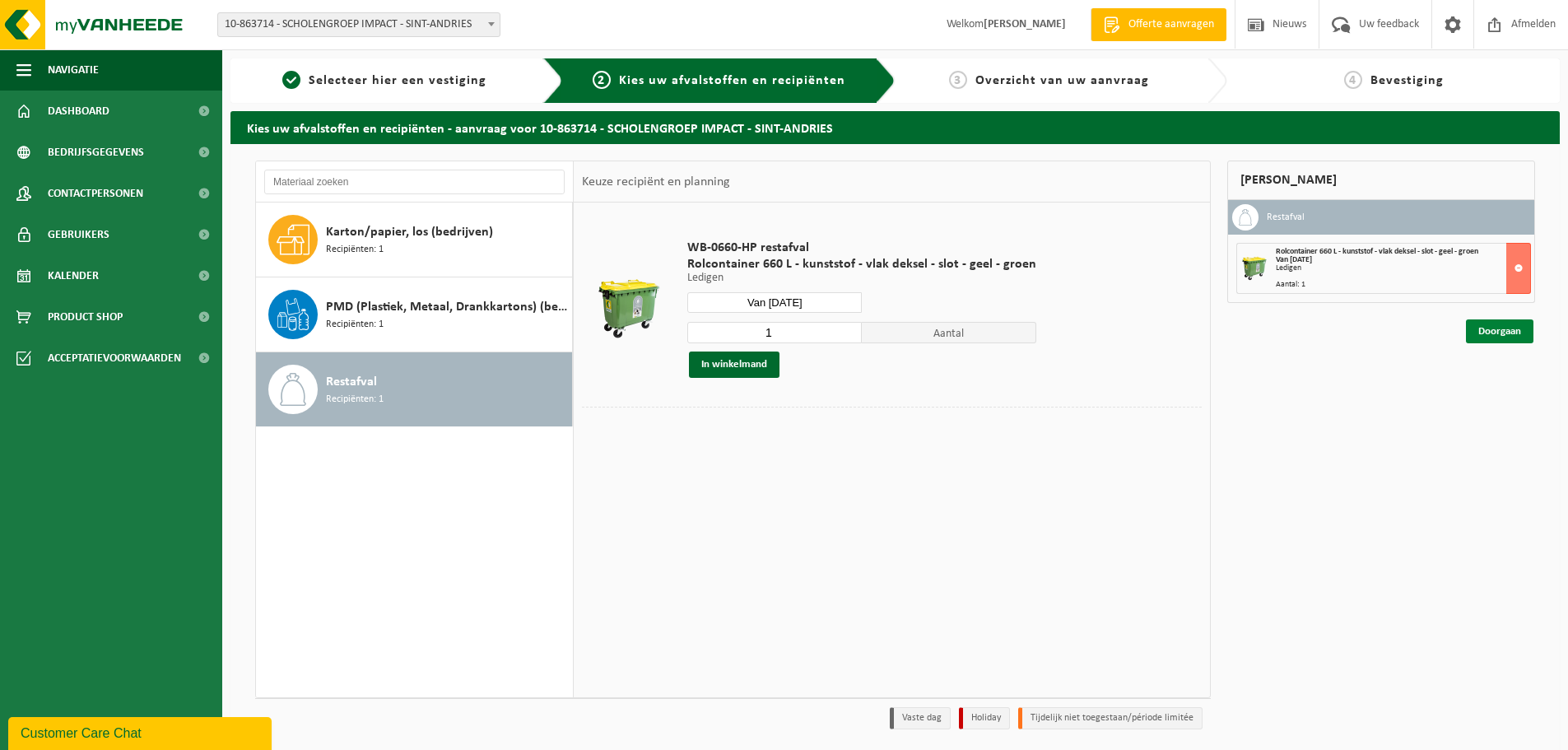
click at [1495, 332] on link "Doorgaan" at bounding box center [1499, 331] width 68 height 24
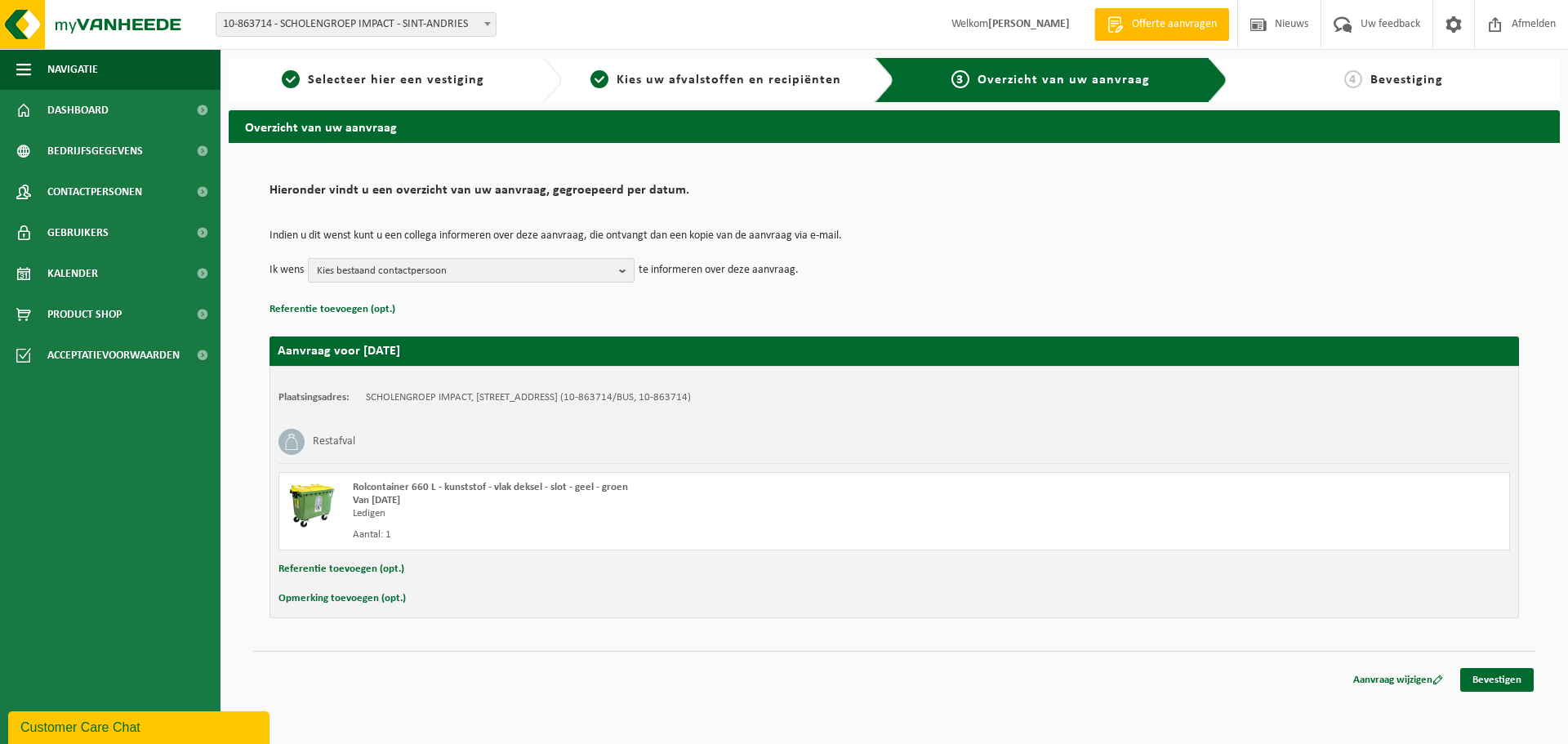
click at [627, 271] on b "button" at bounding box center [625, 270] width 14 height 23
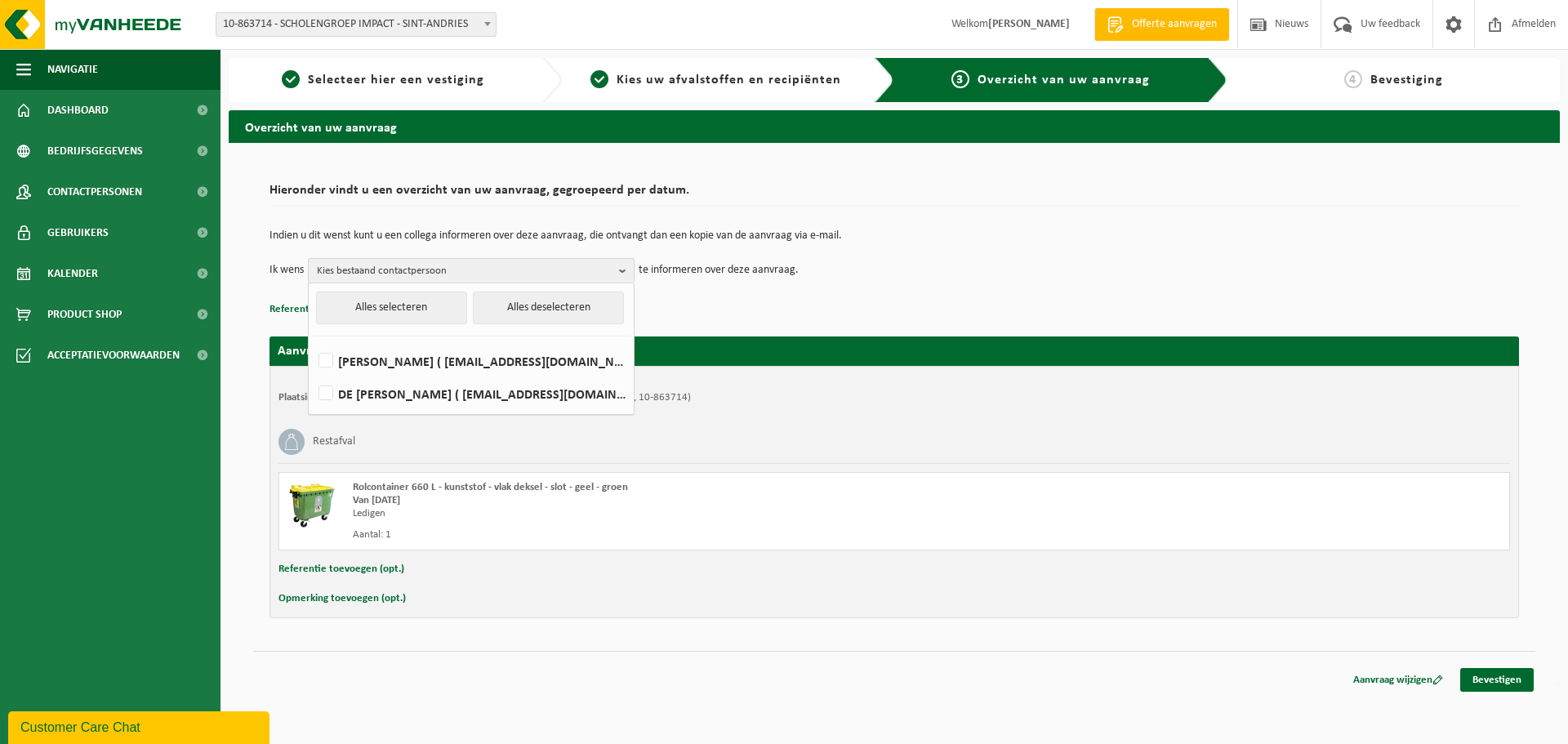
click at [626, 267] on b "button" at bounding box center [625, 271] width 14 height 24
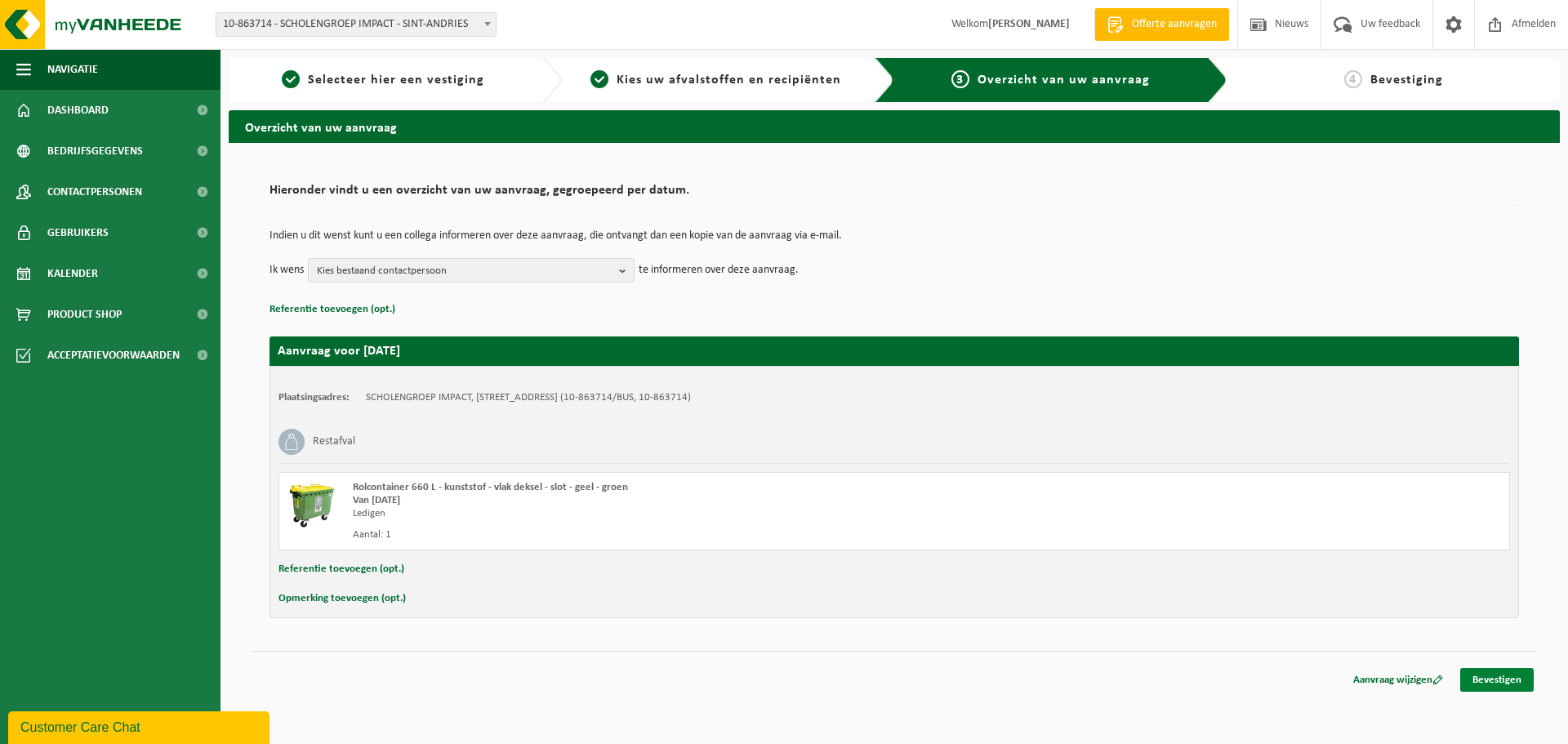
click at [1493, 681] on link "Bevestigen" at bounding box center [1497, 680] width 73 height 24
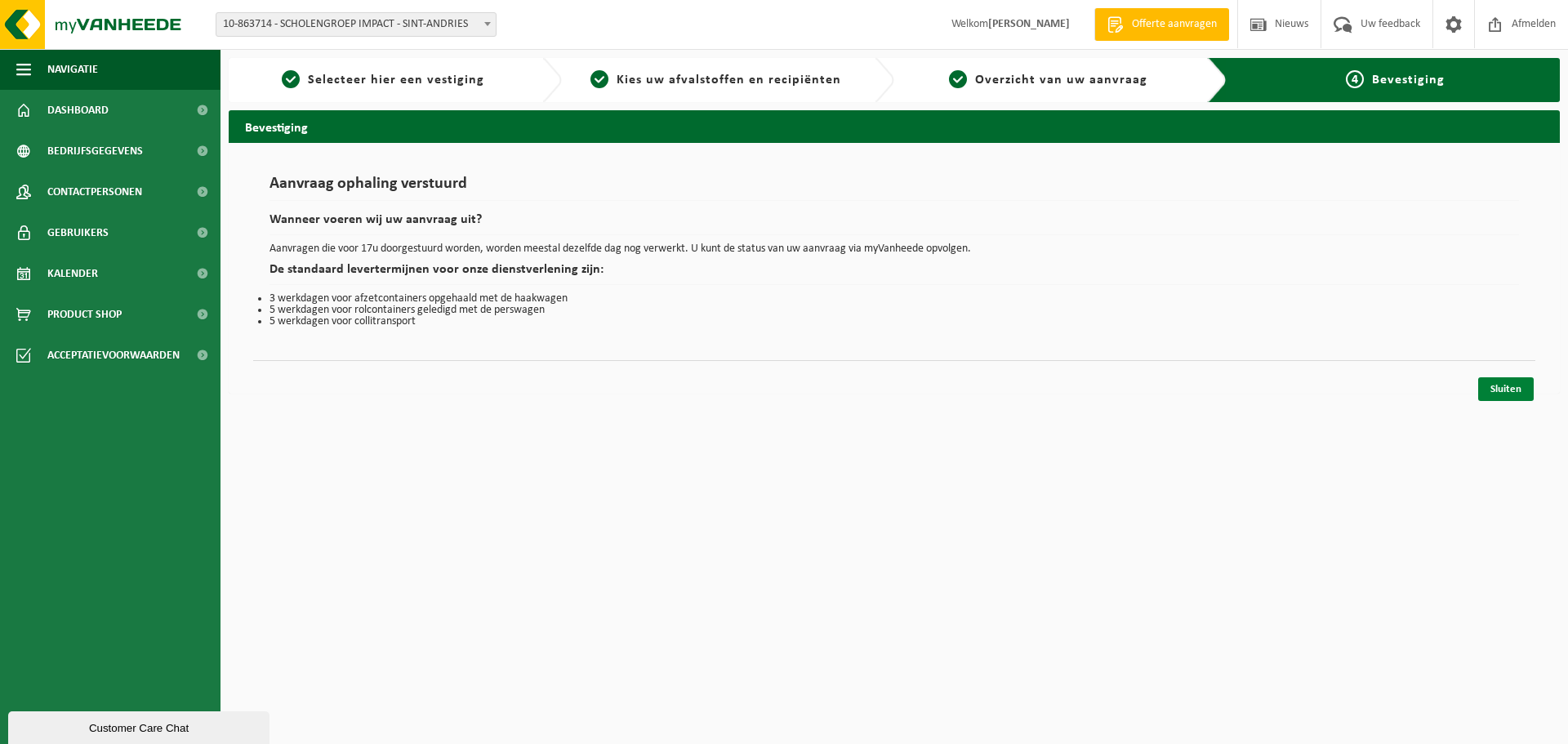
click at [1506, 383] on link "Sluiten" at bounding box center [1505, 389] width 55 height 24
